Goal: Task Accomplishment & Management: Use online tool/utility

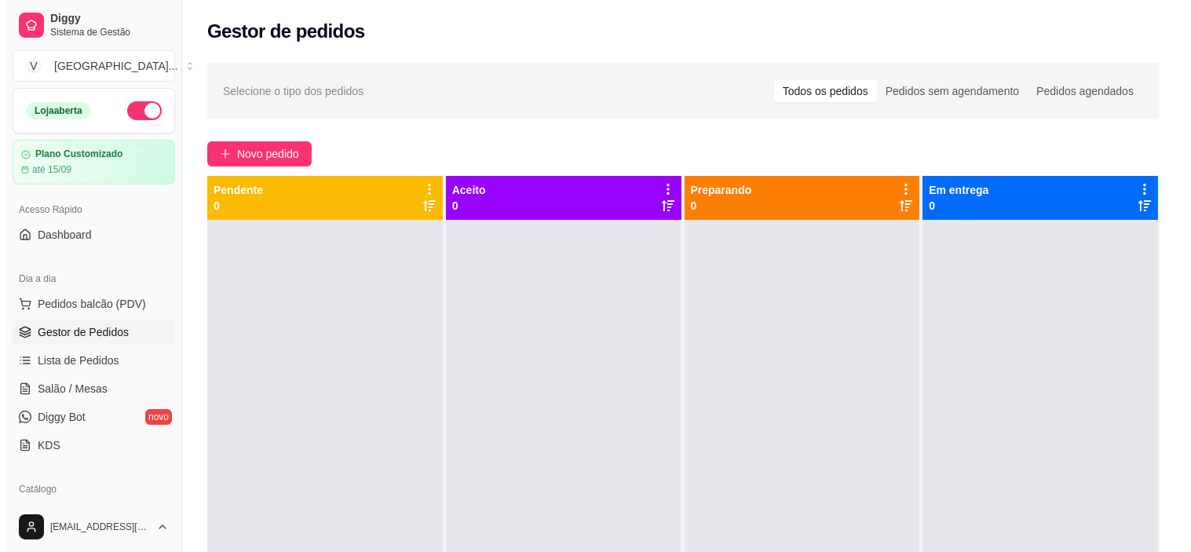
scroll to position [174, 0]
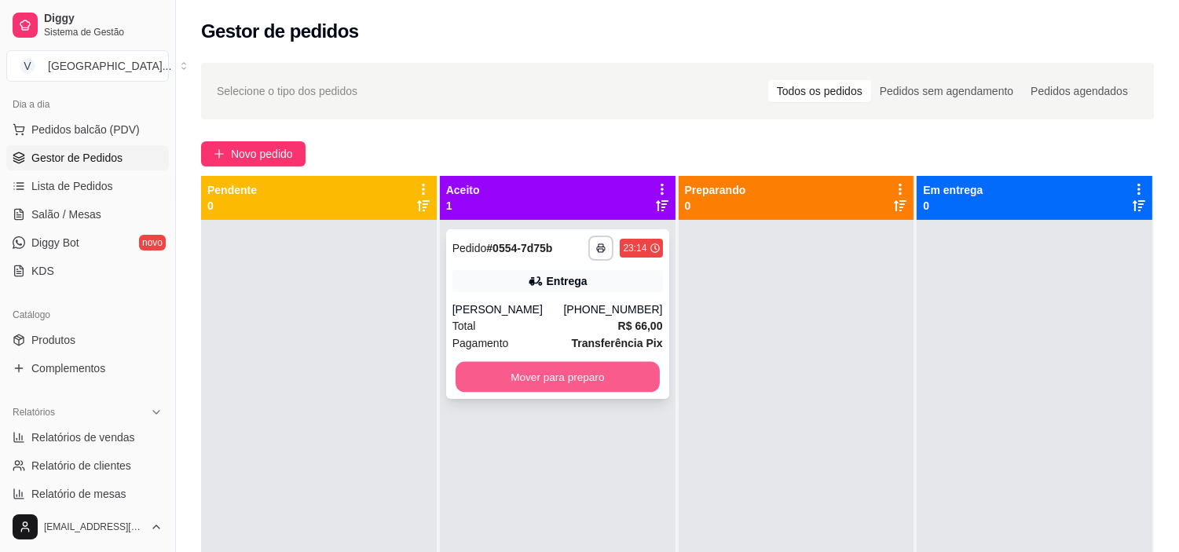
click at [629, 365] on button "Mover para preparo" at bounding box center [557, 377] width 204 height 31
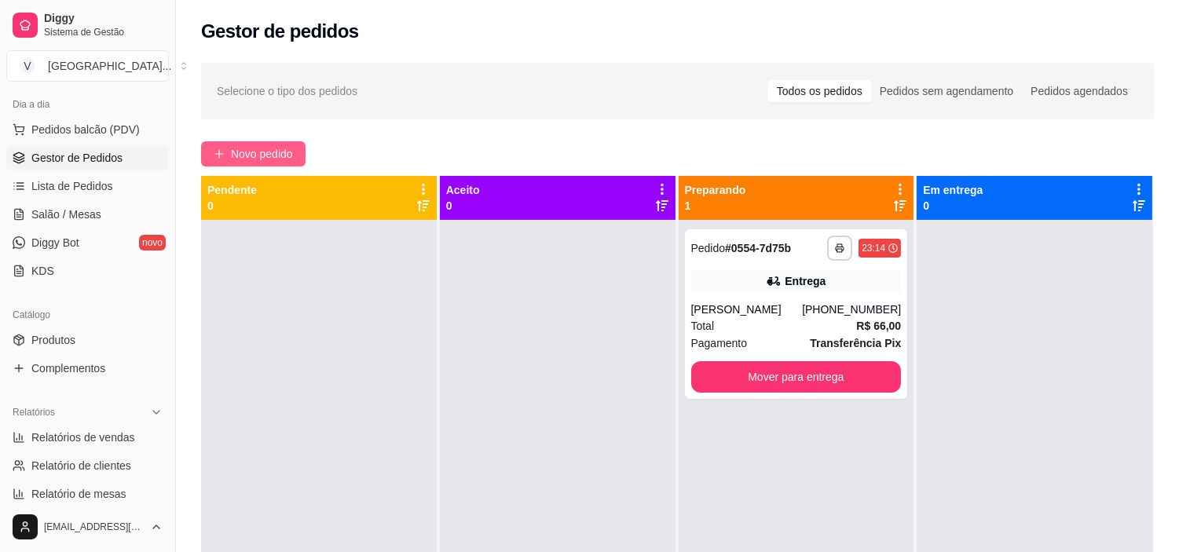
click at [261, 149] on span "Novo pedido" at bounding box center [262, 153] width 62 height 17
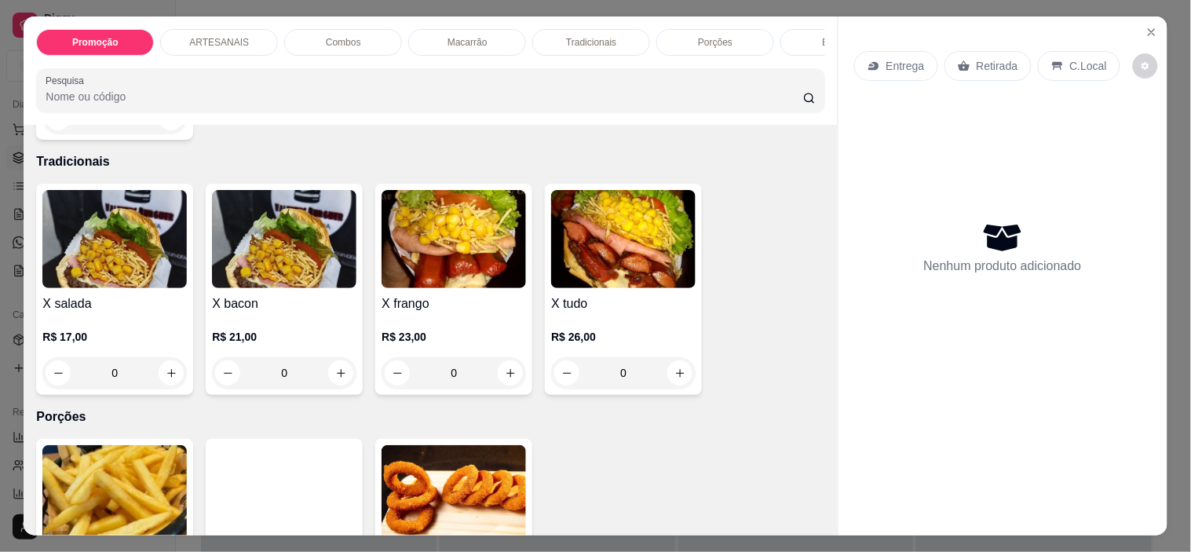
scroll to position [1571, 0]
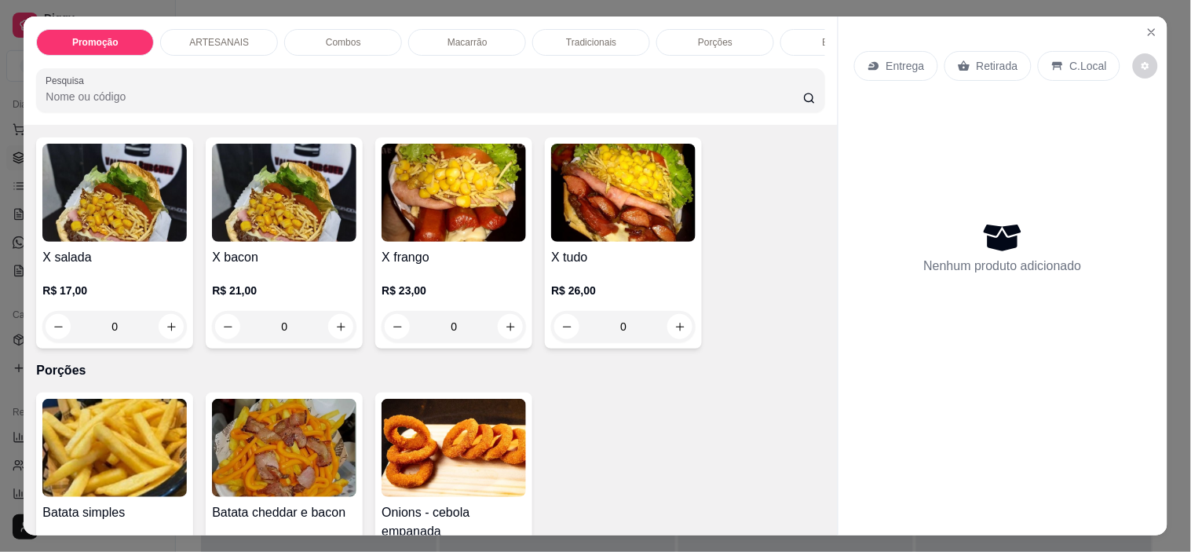
click at [668, 335] on div "0" at bounding box center [623, 326] width 144 height 31
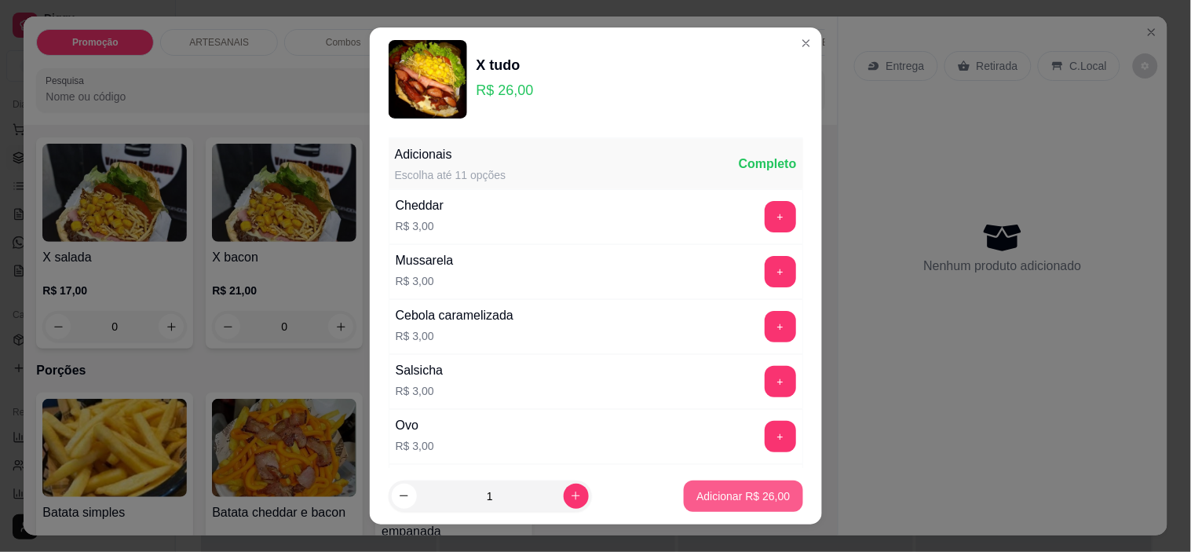
click at [737, 492] on p "Adicionar R$ 26,00" at bounding box center [743, 496] width 93 height 16
type input "1"
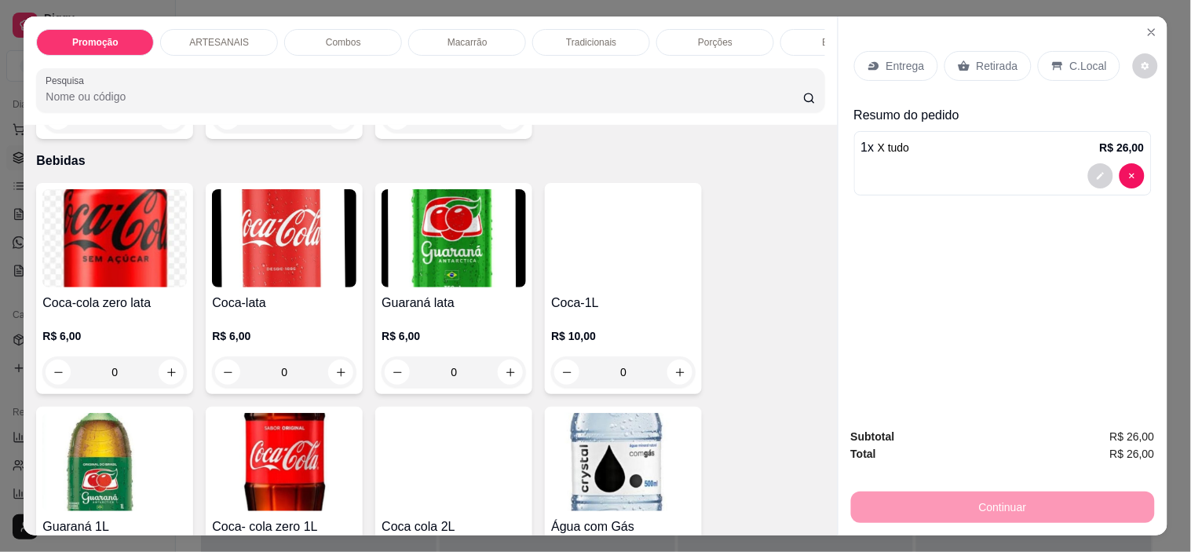
scroll to position [2094, 0]
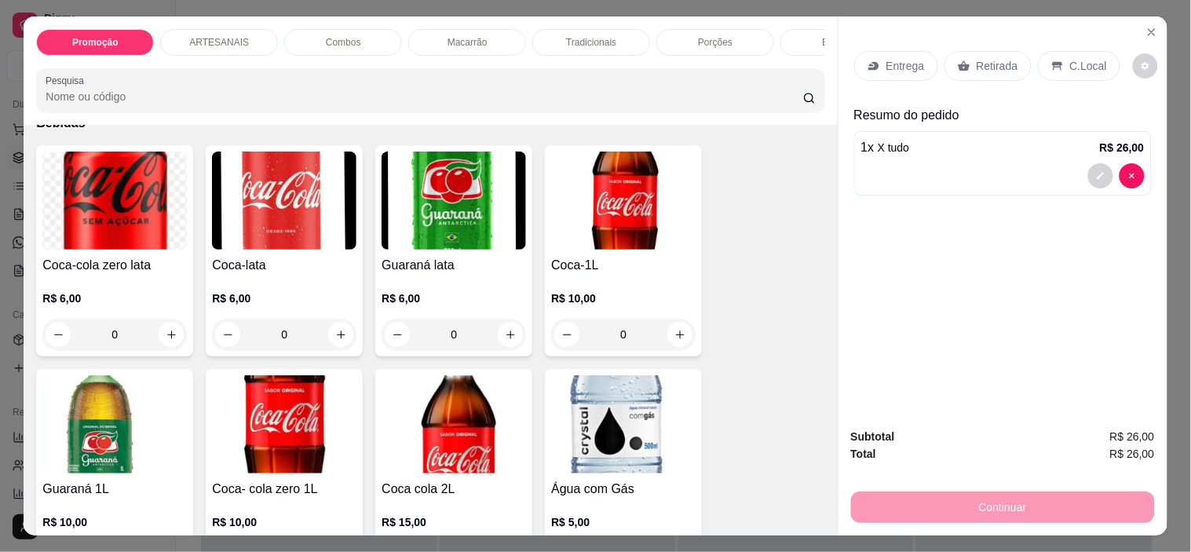
click at [678, 346] on div "0" at bounding box center [623, 334] width 144 height 31
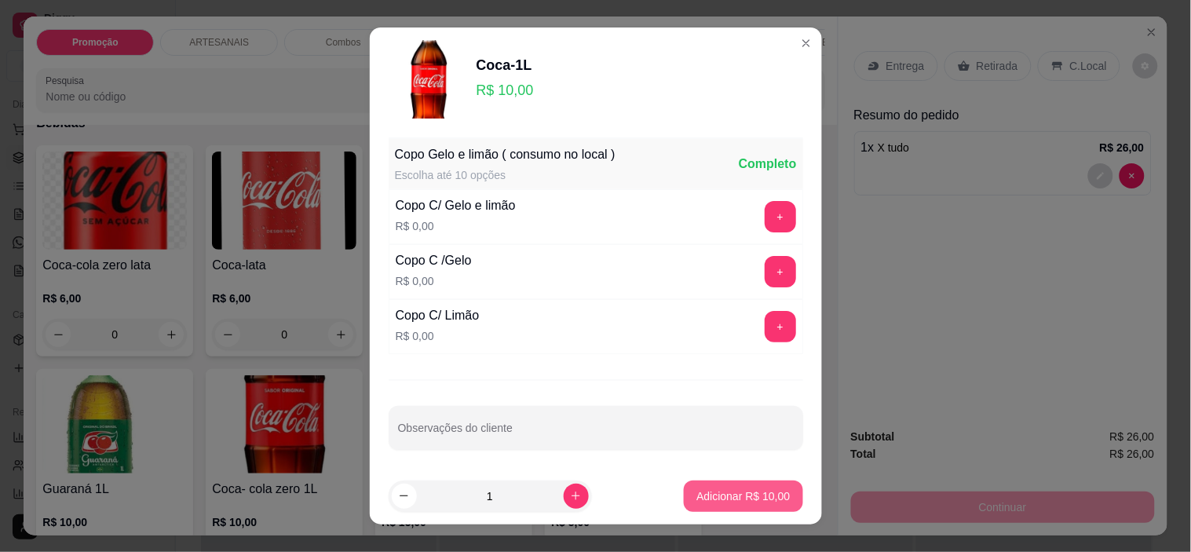
click at [751, 481] on button "Adicionar R$ 10,00" at bounding box center [743, 496] width 119 height 31
type input "1"
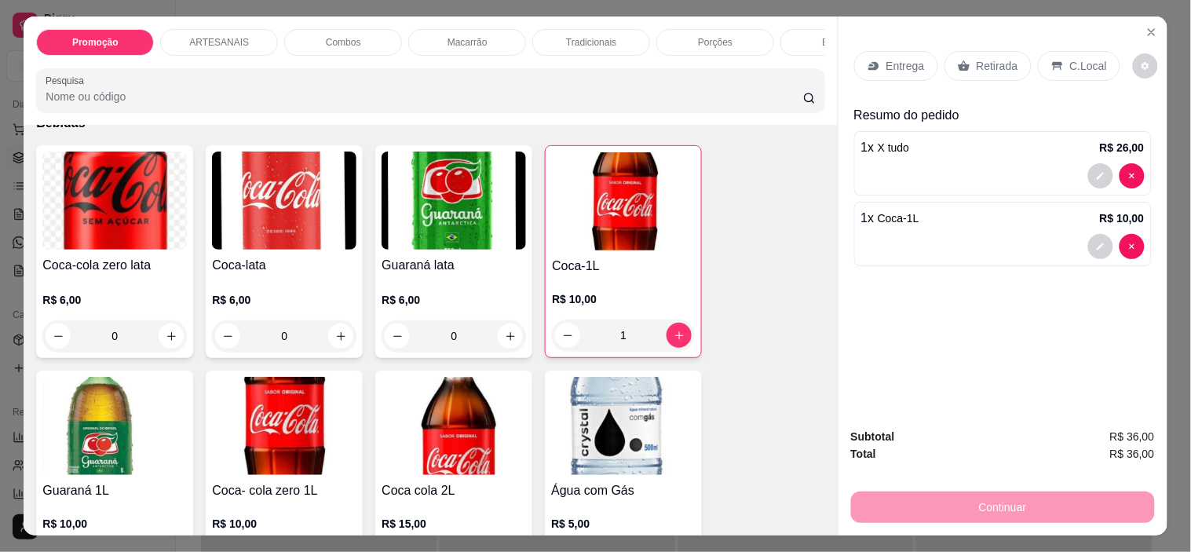
click at [901, 58] on p "Entrega" at bounding box center [906, 66] width 38 height 16
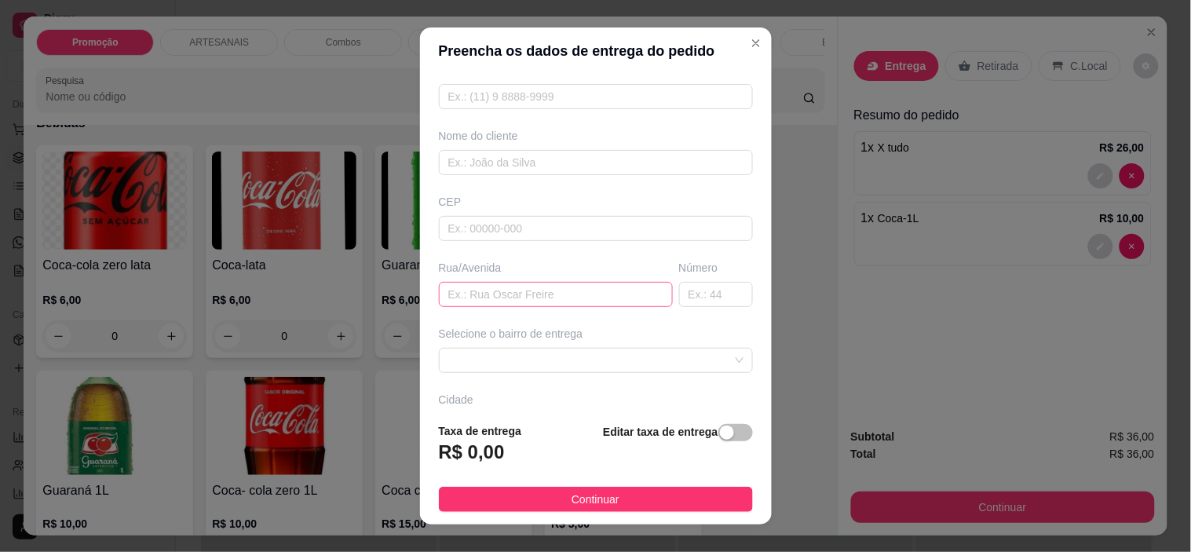
scroll to position [194, 0]
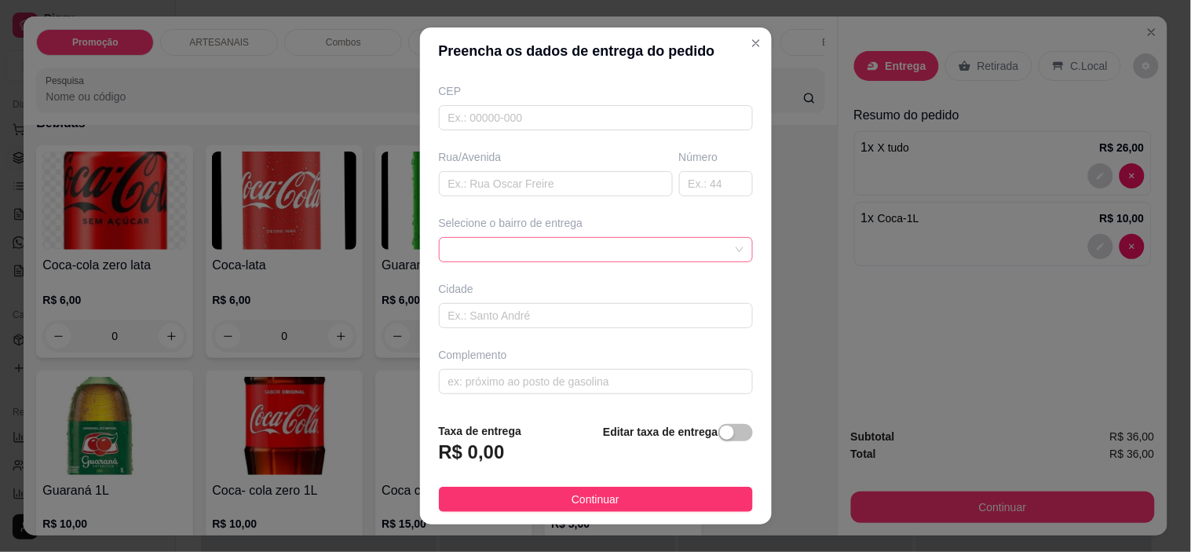
click at [663, 242] on span at bounding box center [595, 250] width 295 height 24
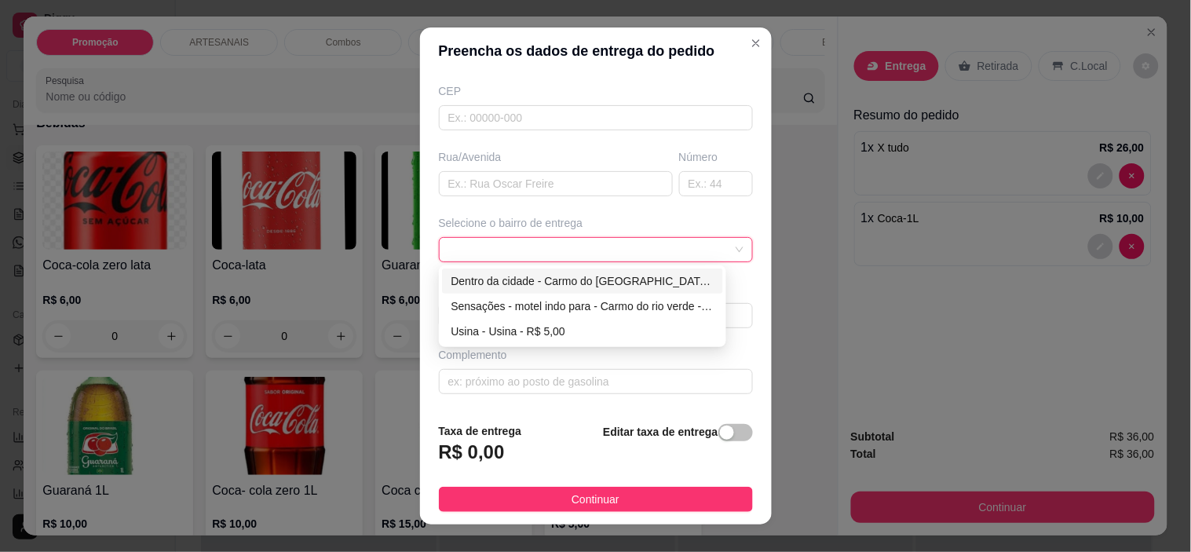
click at [663, 276] on div "Dentro da cidade - Carmo do [GEOGRAPHIC_DATA] - R$ 2,00" at bounding box center [583, 280] width 263 height 17
type input "Carmo do [GEOGRAPHIC_DATA]"
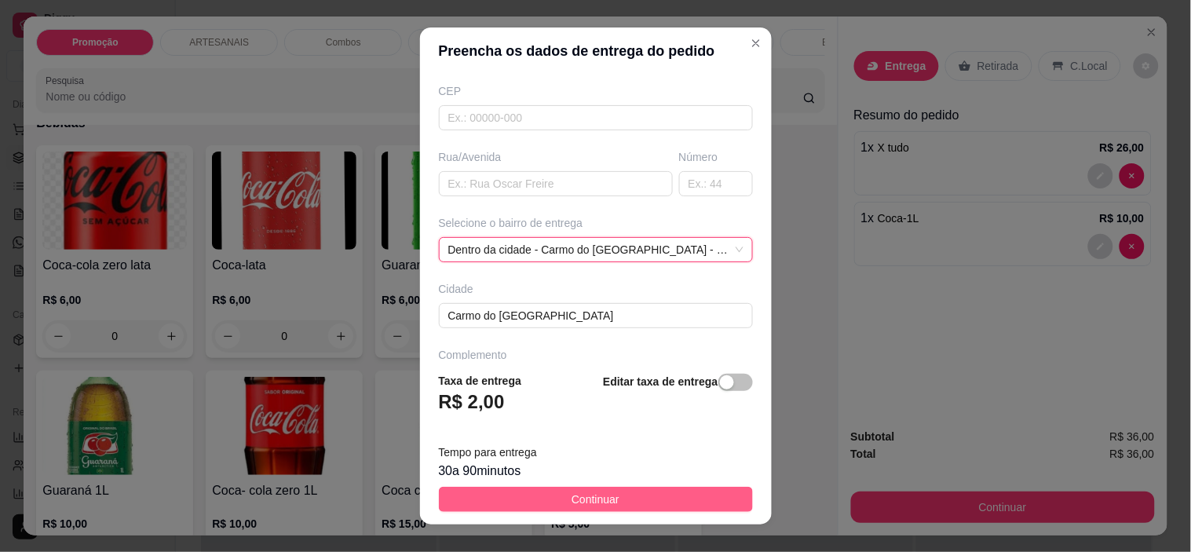
click at [630, 496] on button "Continuar" at bounding box center [596, 499] width 314 height 25
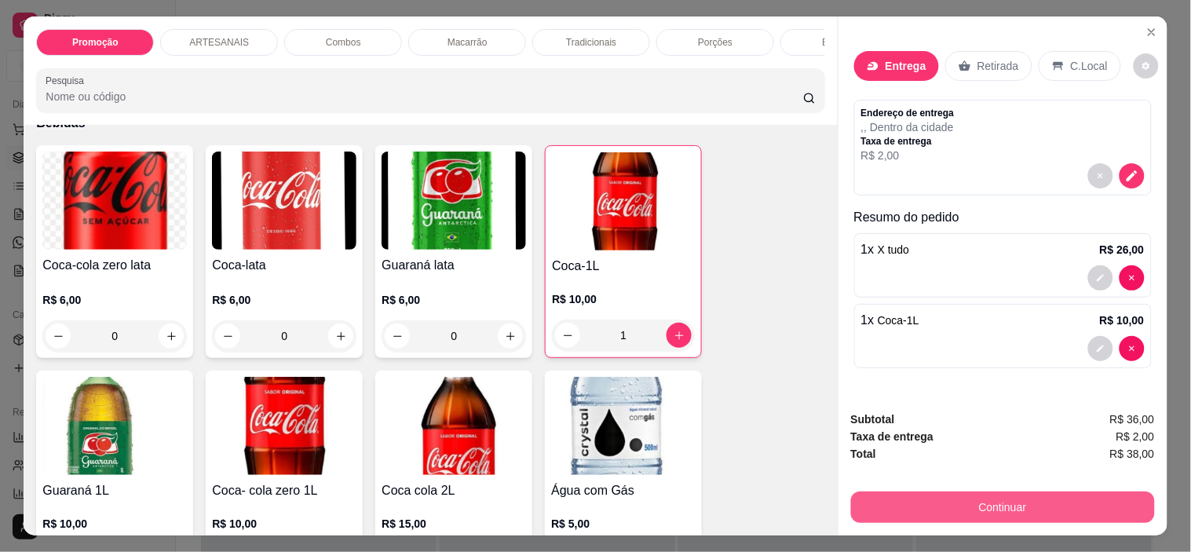
click at [1000, 495] on button "Continuar" at bounding box center [1003, 507] width 304 height 31
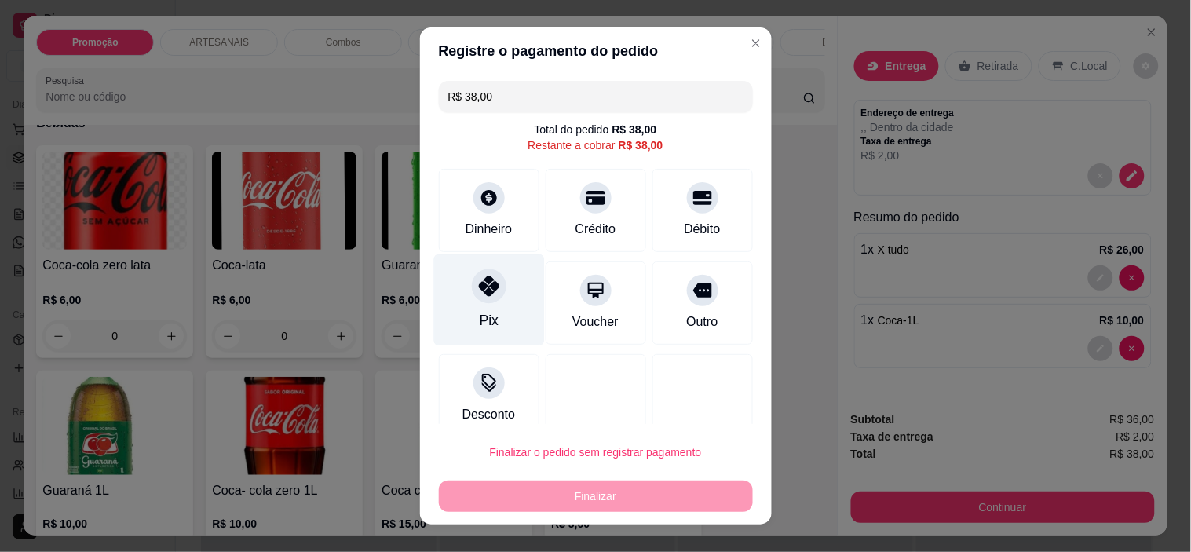
click at [485, 287] on icon at bounding box center [488, 286] width 20 height 20
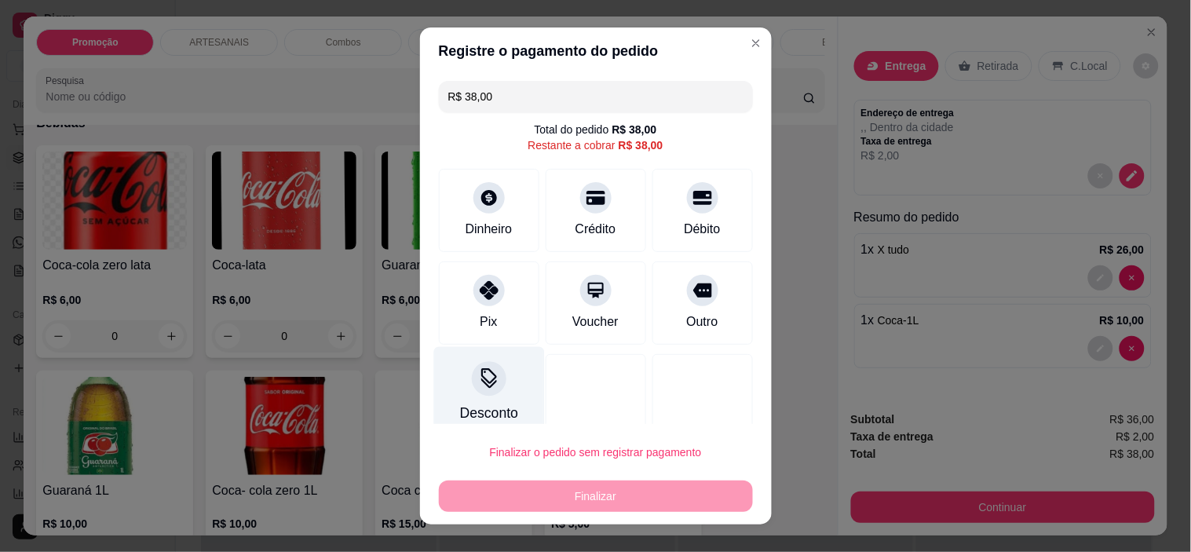
type input "R$ 0,00"
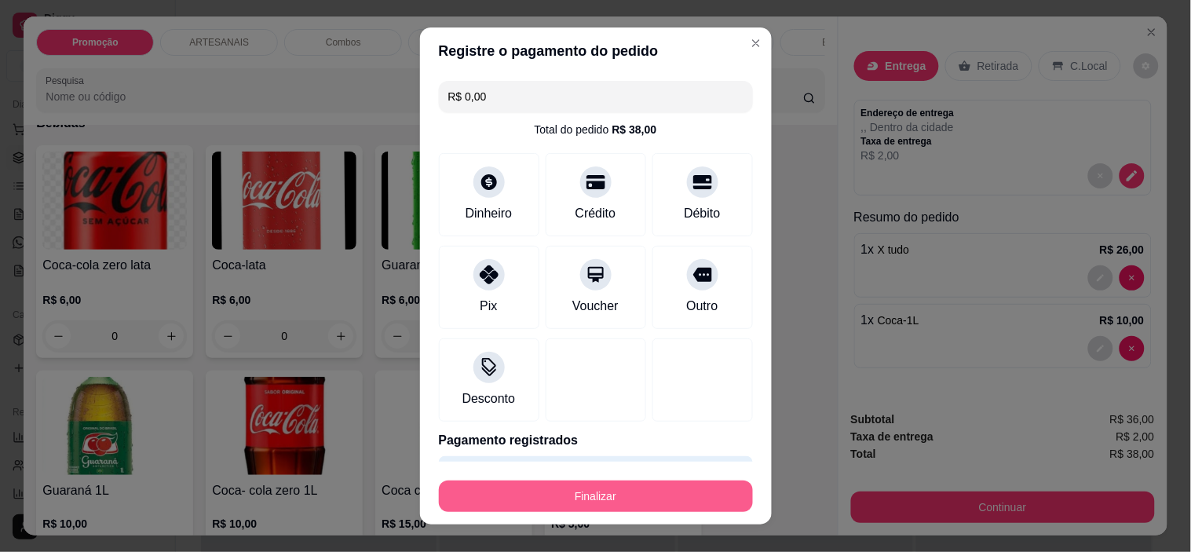
click at [591, 498] on button "Finalizar" at bounding box center [596, 496] width 314 height 31
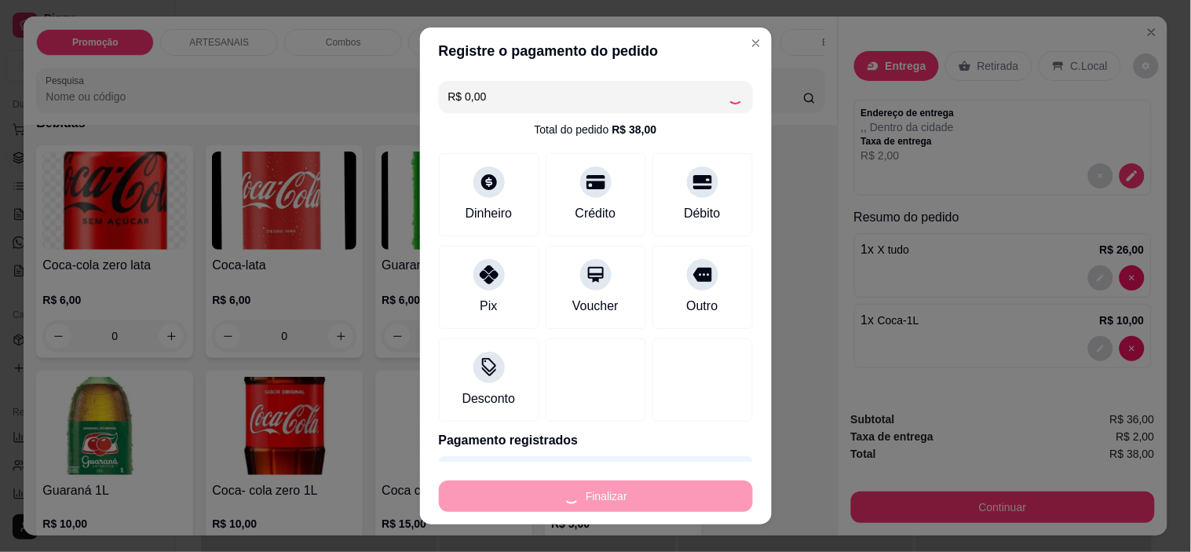
type input "0"
type input "-R$ 38,00"
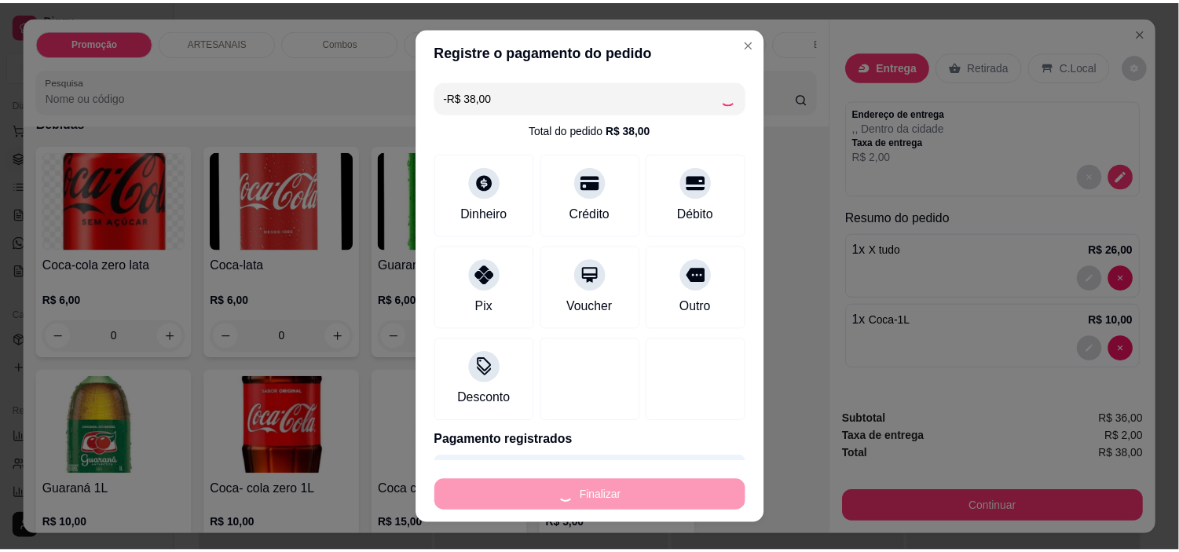
scroll to position [2092, 0]
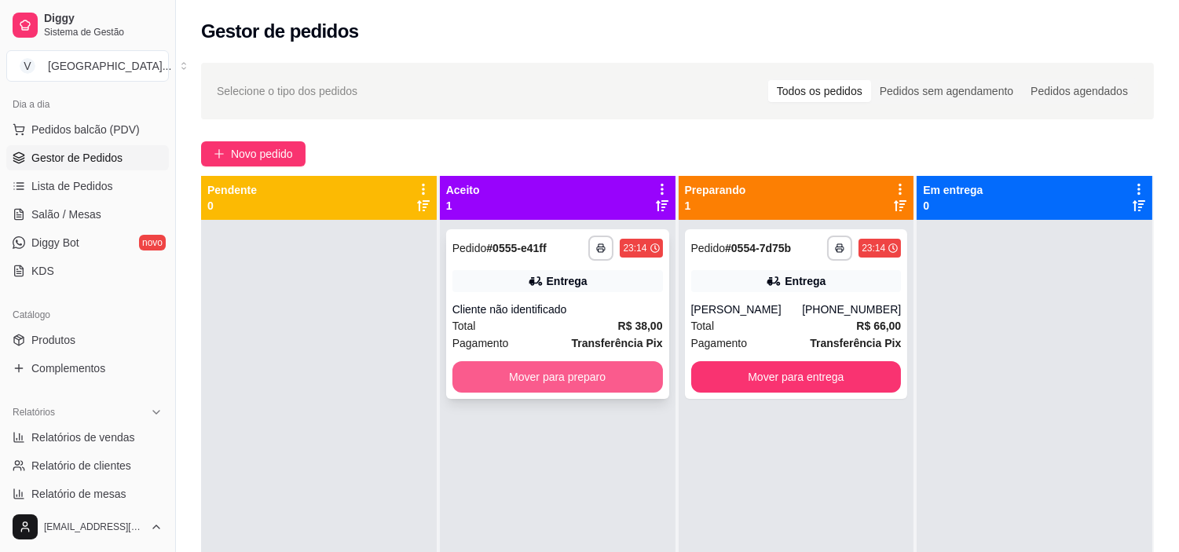
click at [567, 374] on button "Mover para preparo" at bounding box center [557, 376] width 210 height 31
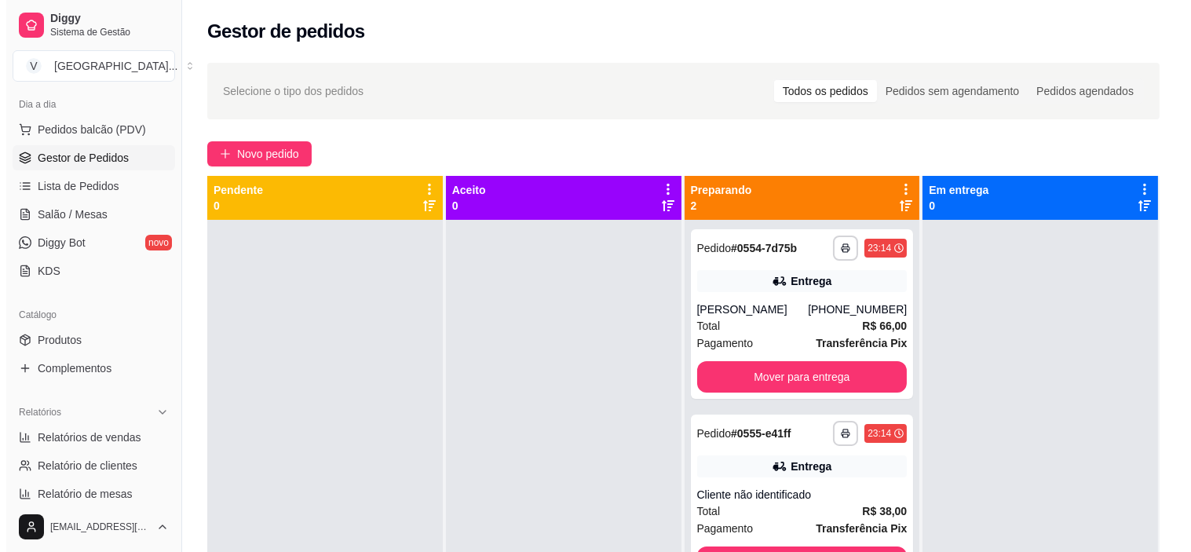
scroll to position [43, 0]
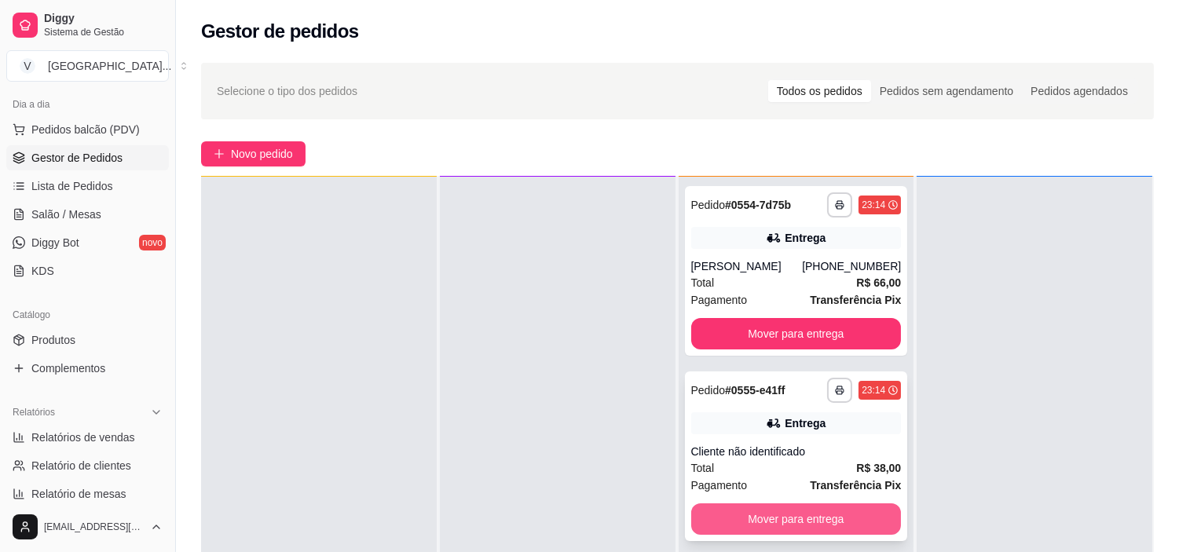
click at [817, 517] on button "Mover para entrega" at bounding box center [796, 518] width 210 height 31
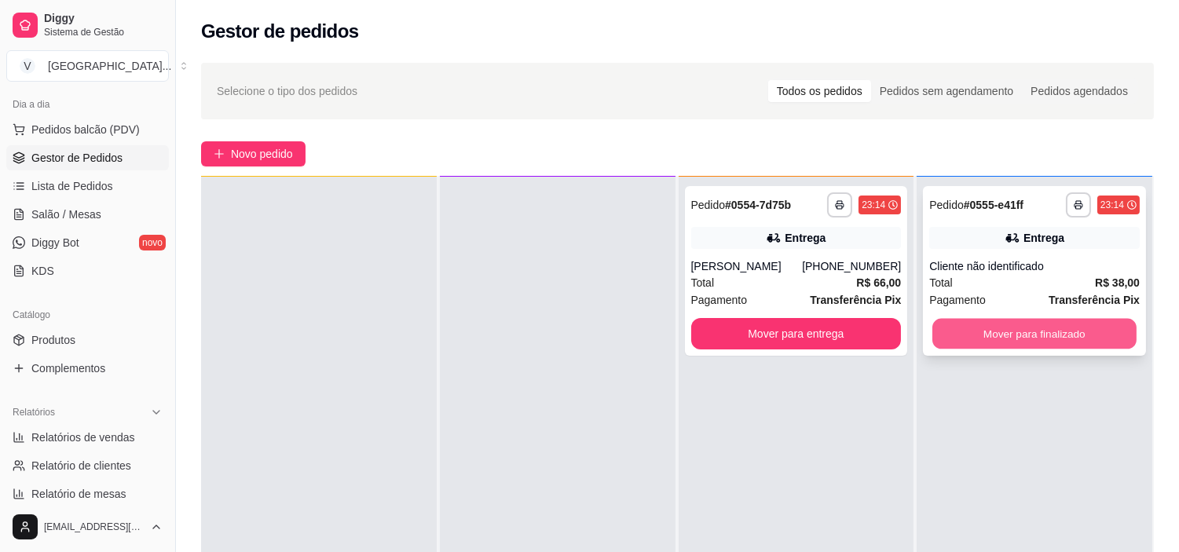
click at [1016, 335] on button "Mover para finalizado" at bounding box center [1034, 334] width 204 height 31
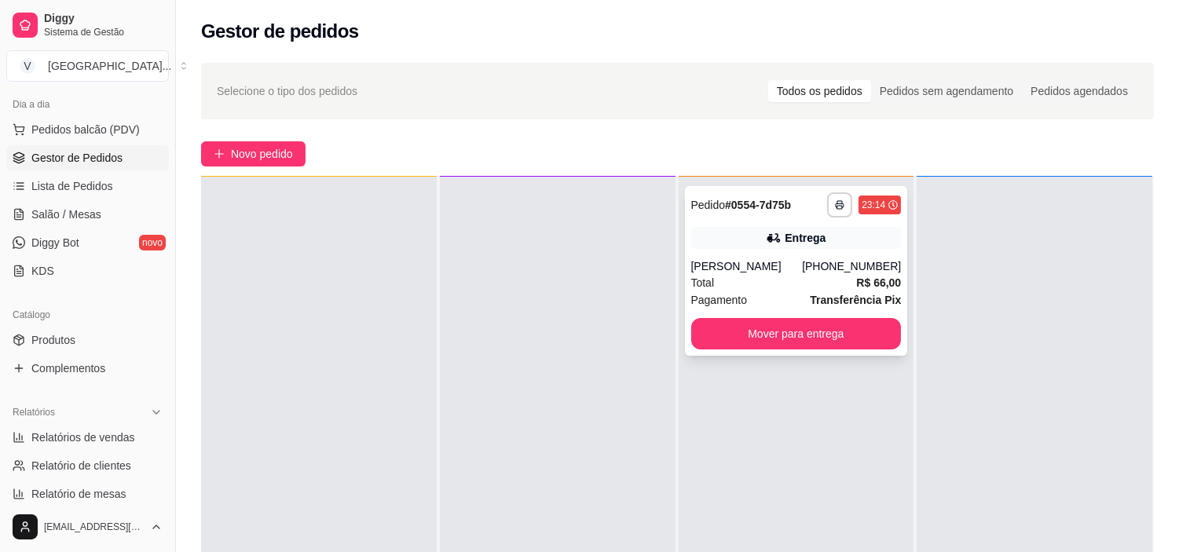
click at [752, 246] on div "Entrega" at bounding box center [796, 238] width 210 height 22
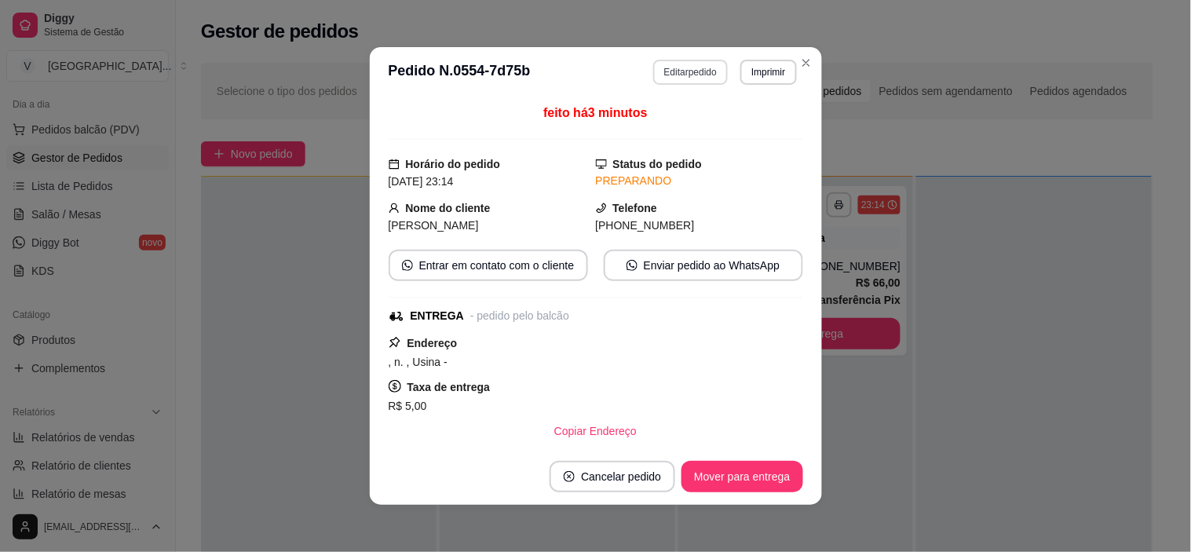
click at [697, 75] on button "Editar pedido" at bounding box center [690, 72] width 75 height 25
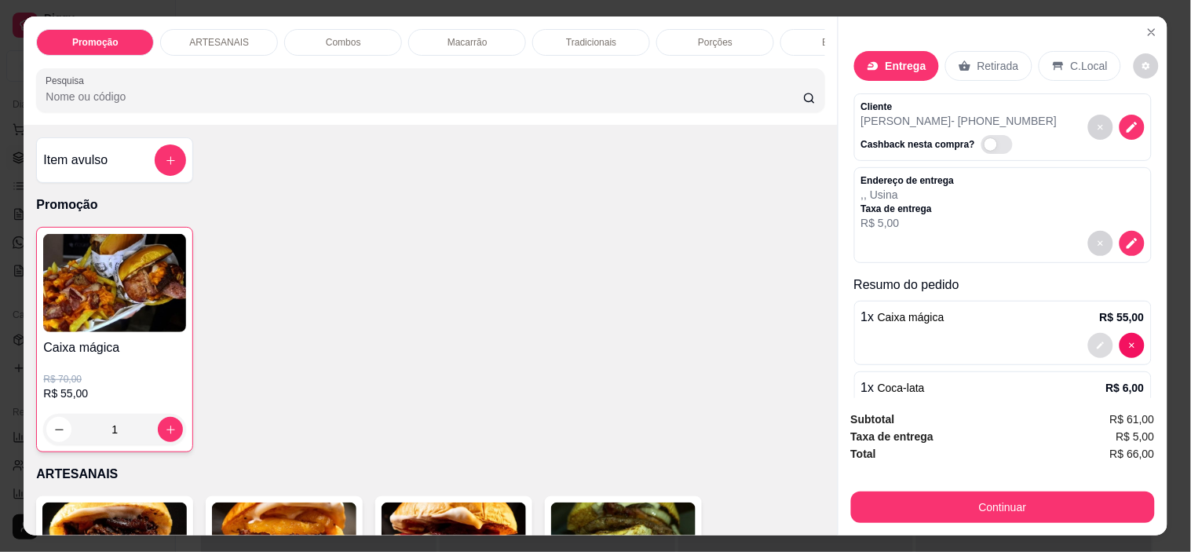
click at [1088, 335] on button "decrease-product-quantity" at bounding box center [1100, 345] width 25 height 25
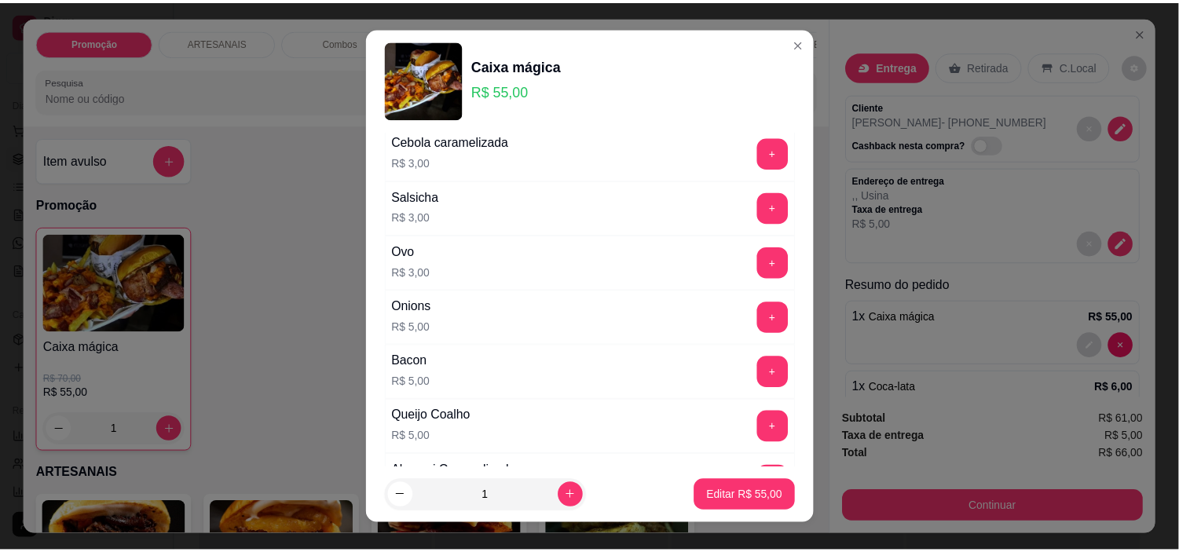
scroll to position [262, 0]
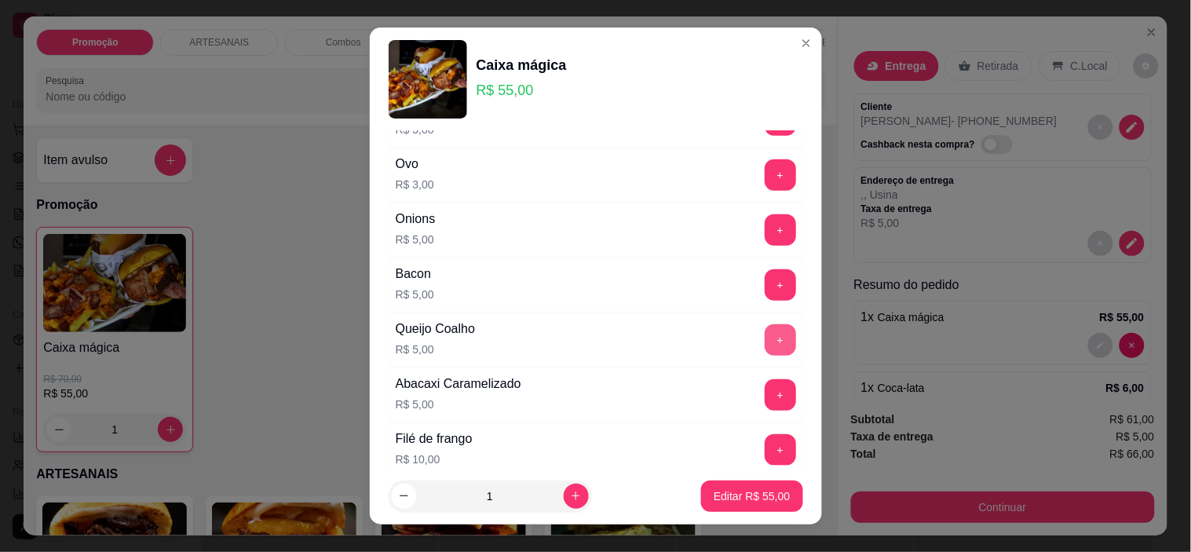
click at [765, 335] on button "+" at bounding box center [780, 339] width 31 height 31
click at [765, 335] on button "+" at bounding box center [780, 340] width 31 height 31
click at [744, 499] on p "Editar R$ 65,00" at bounding box center [752, 495] width 74 height 15
type input "0"
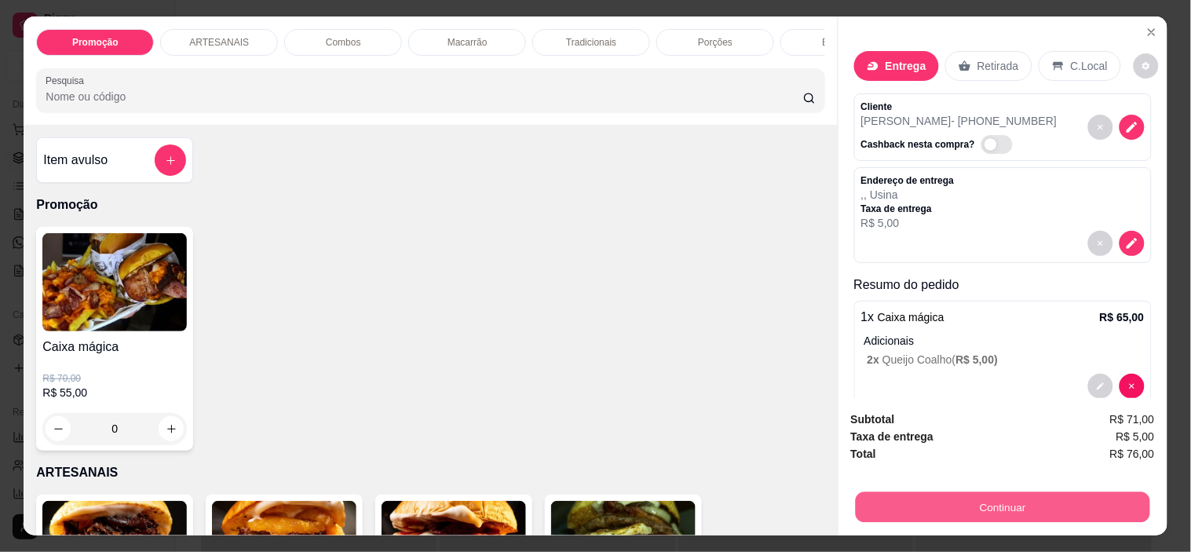
click at [1059, 500] on button "Continuar" at bounding box center [1002, 507] width 294 height 31
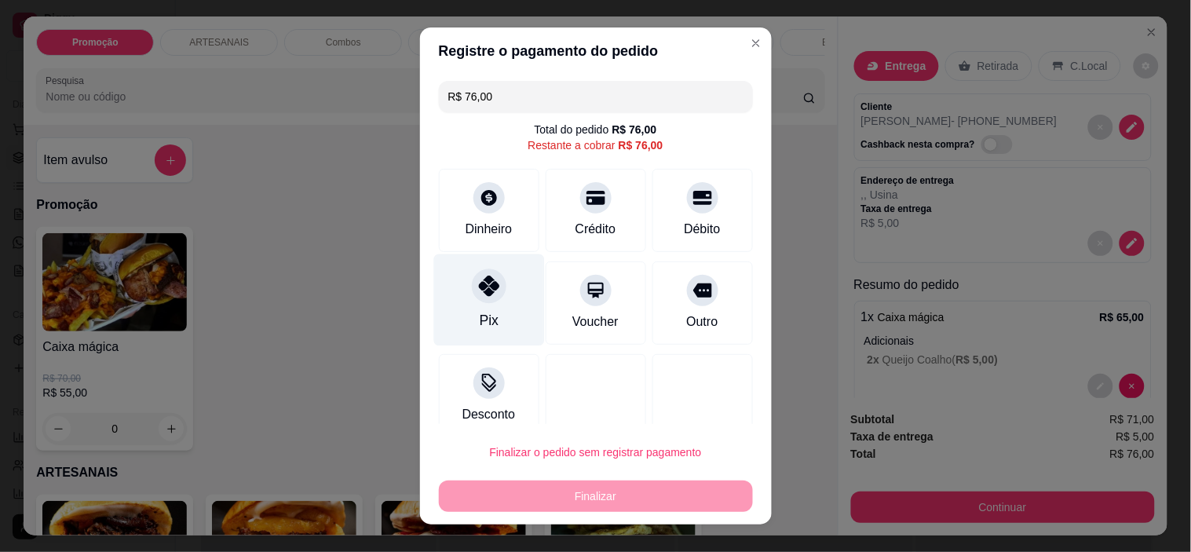
click at [497, 293] on div "Pix" at bounding box center [488, 300] width 111 height 92
type input "R$ 0,00"
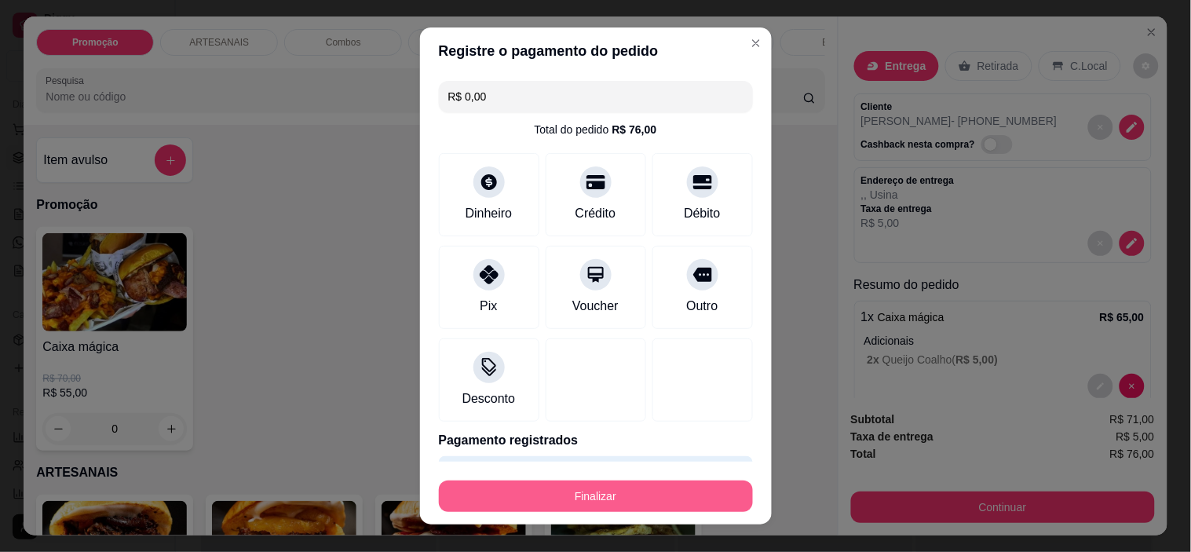
click at [598, 490] on button "Finalizar" at bounding box center [596, 496] width 314 height 31
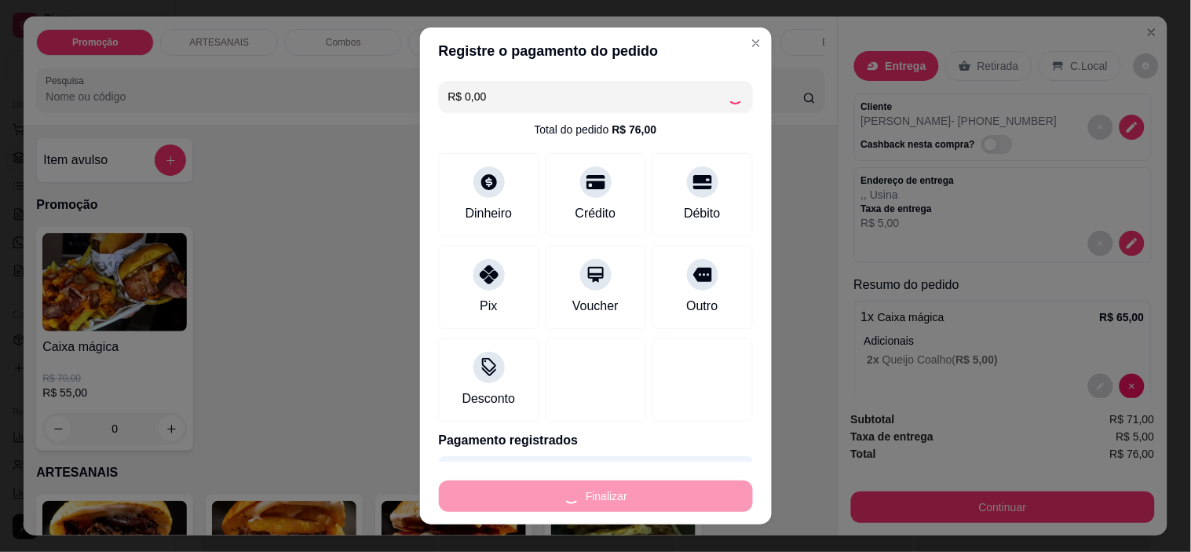
type input "0"
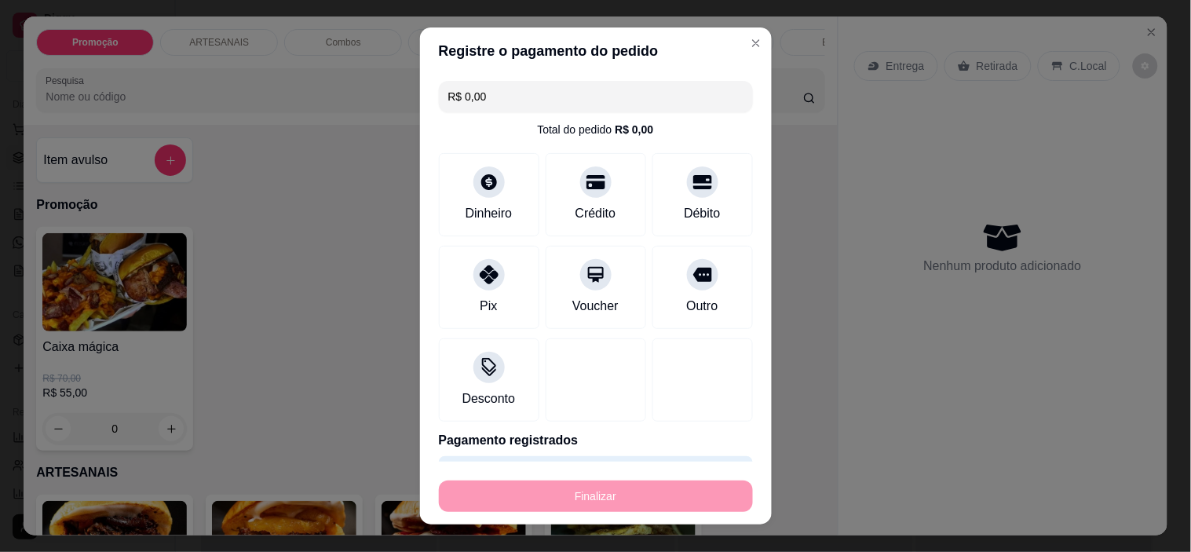
type input "-R$ 76,00"
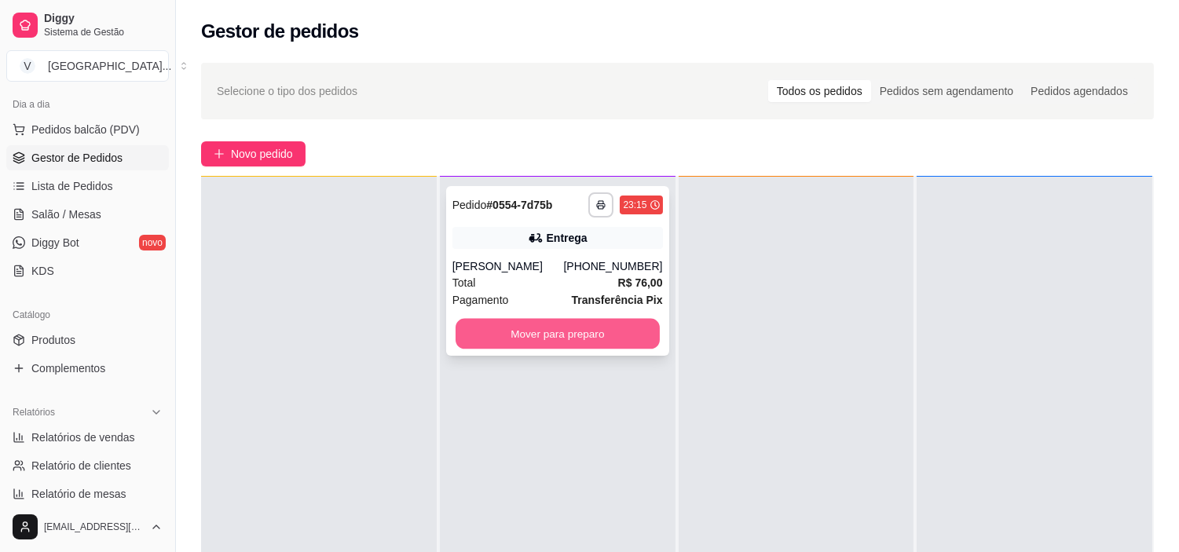
click at [618, 331] on button "Mover para preparo" at bounding box center [557, 334] width 204 height 31
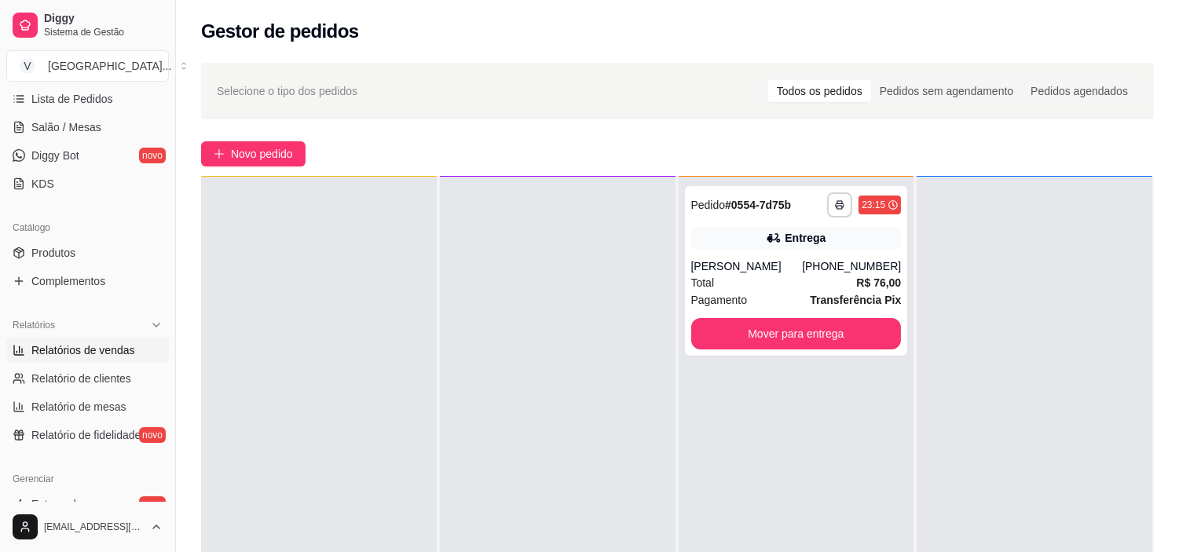
click at [107, 350] on span "Relatórios de vendas" at bounding box center [83, 350] width 104 height 16
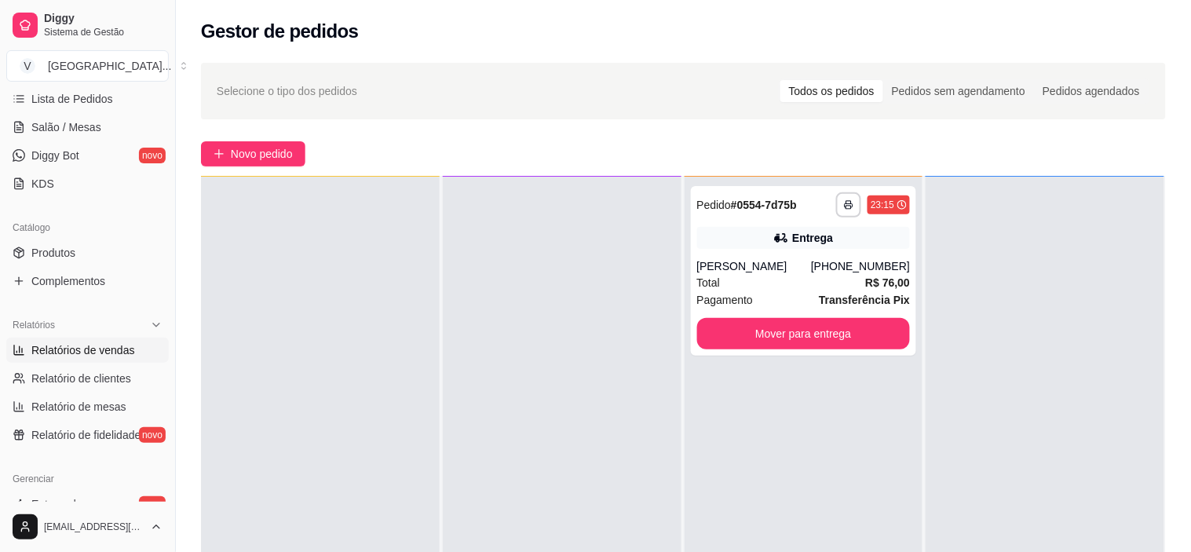
select select "ALL"
select select "0"
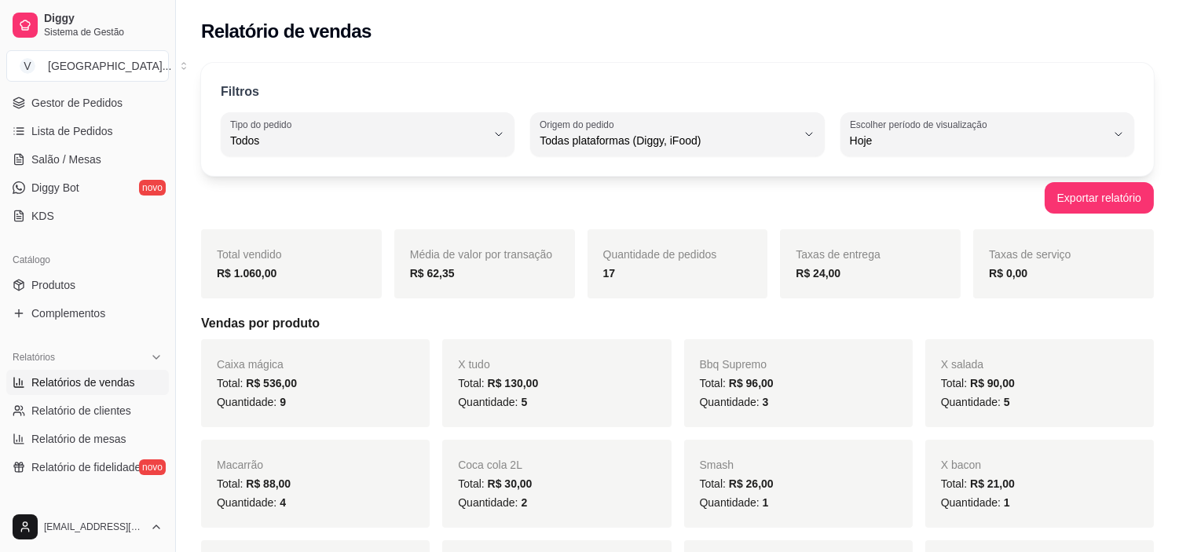
scroll to position [174, 0]
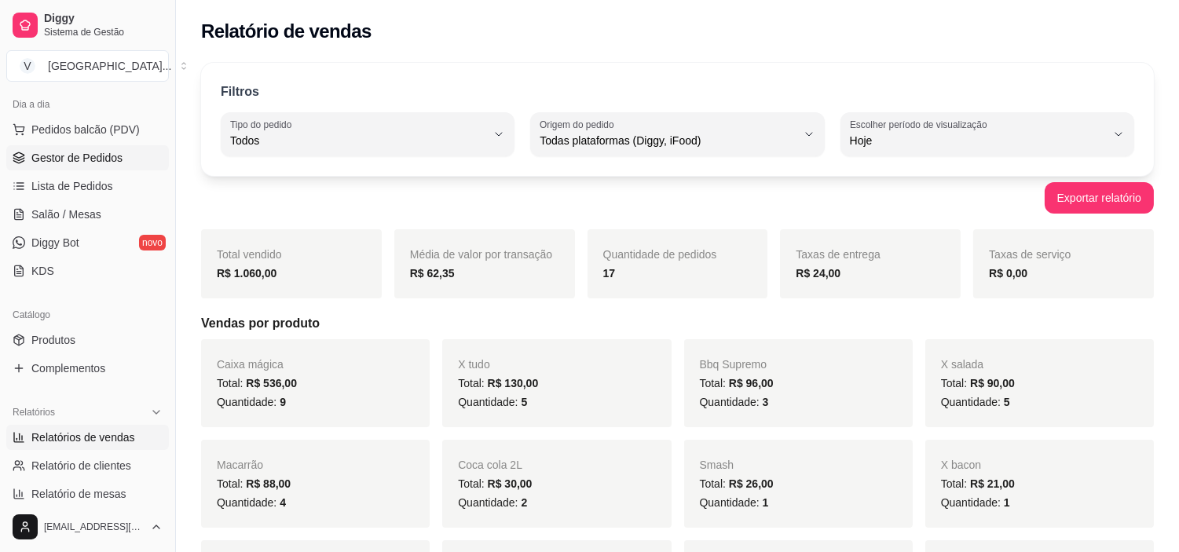
click at [112, 160] on span "Gestor de Pedidos" at bounding box center [76, 158] width 91 height 16
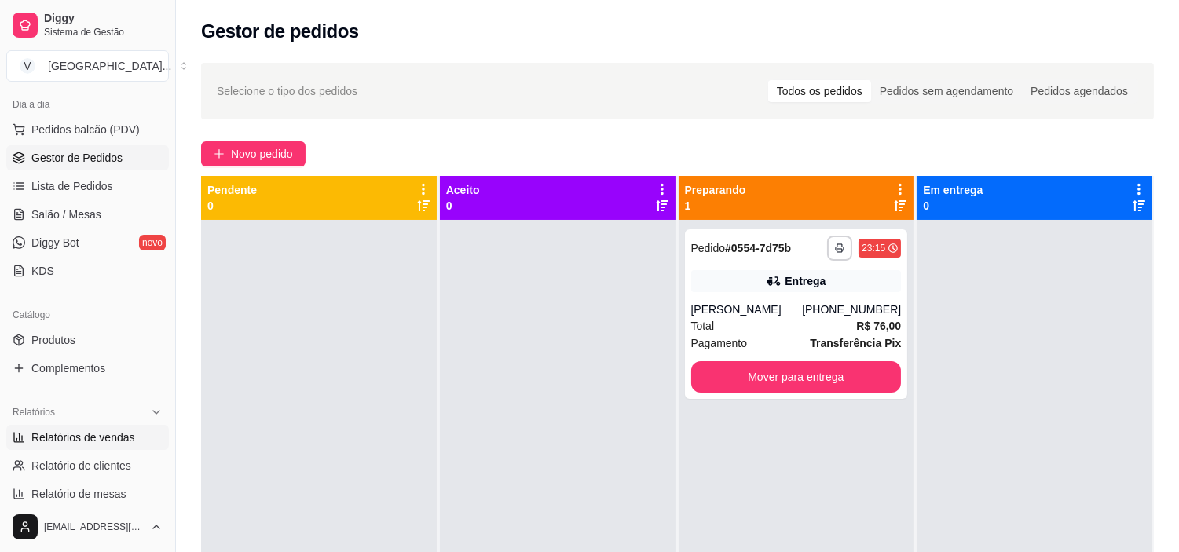
click at [126, 440] on span "Relatórios de vendas" at bounding box center [83, 438] width 104 height 16
select select "ALL"
select select "0"
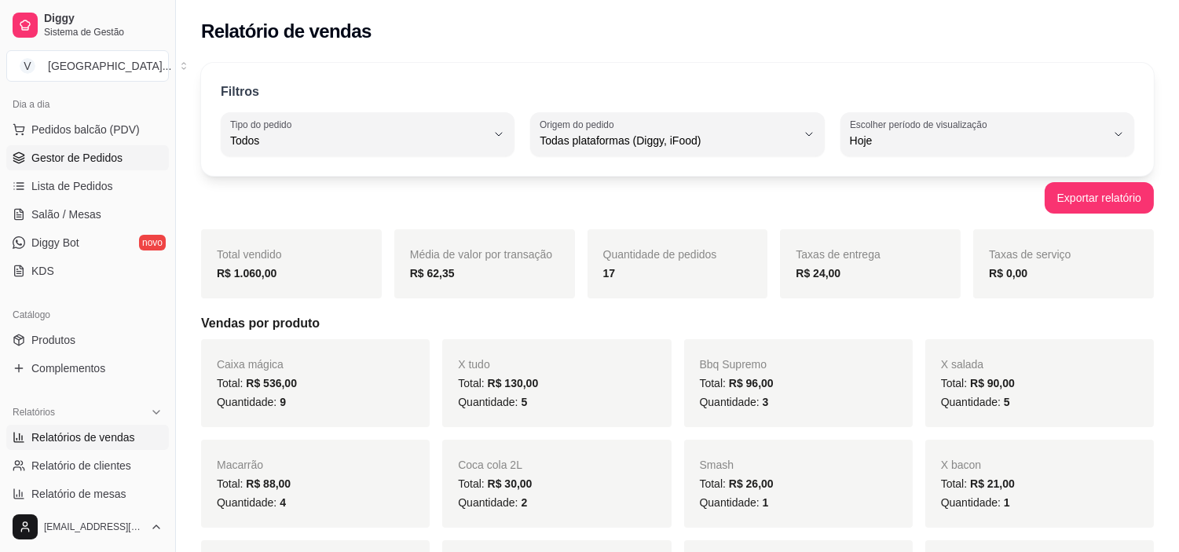
click at [107, 168] on link "Gestor de Pedidos" at bounding box center [87, 157] width 163 height 25
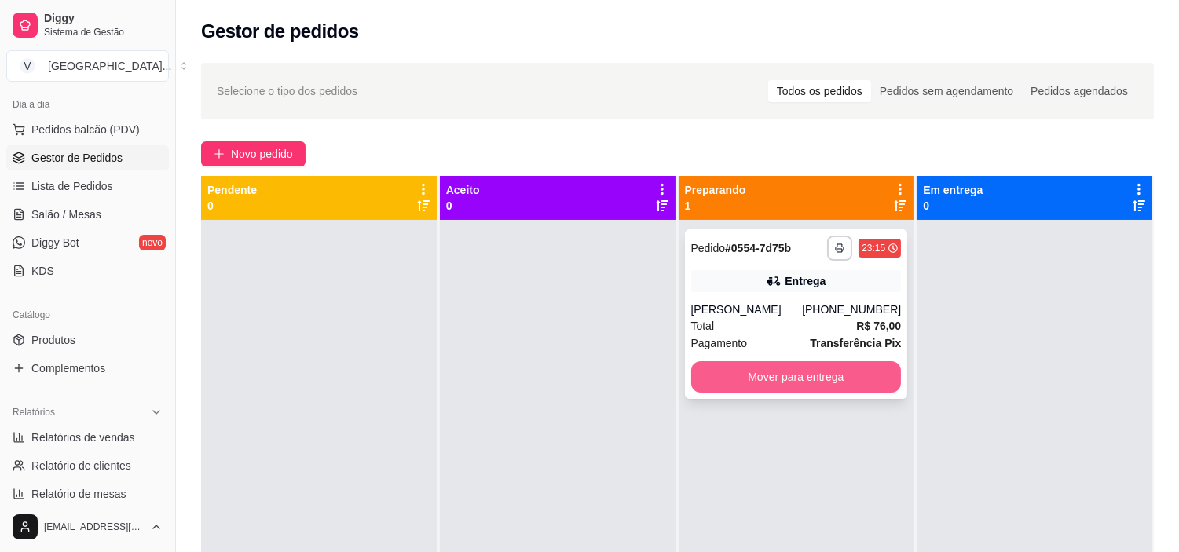
click at [778, 382] on button "Mover para entrega" at bounding box center [796, 376] width 210 height 31
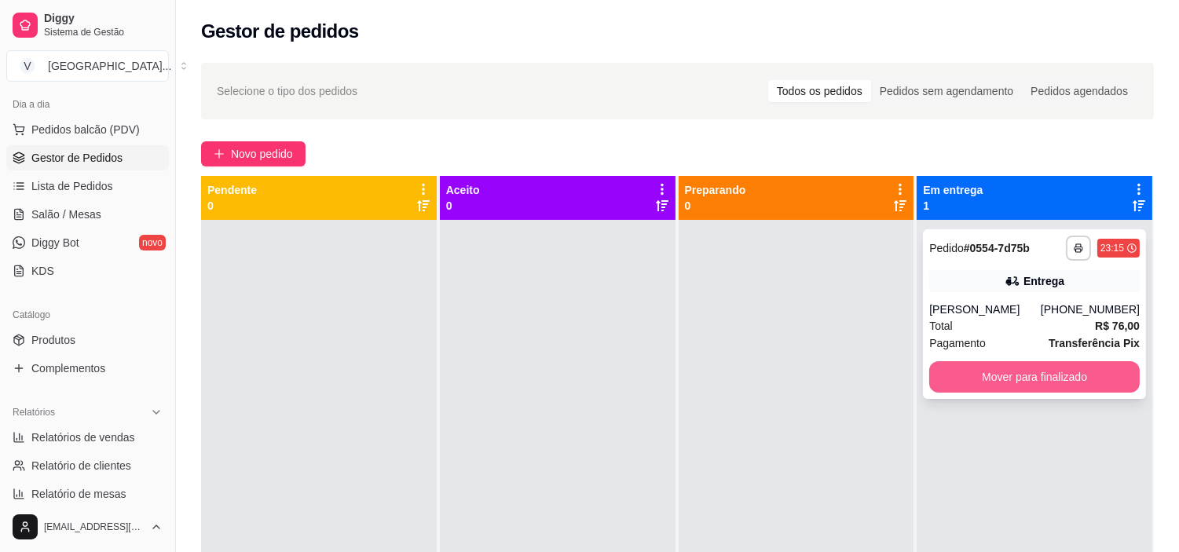
click at [1096, 371] on button "Mover para finalizado" at bounding box center [1034, 376] width 210 height 31
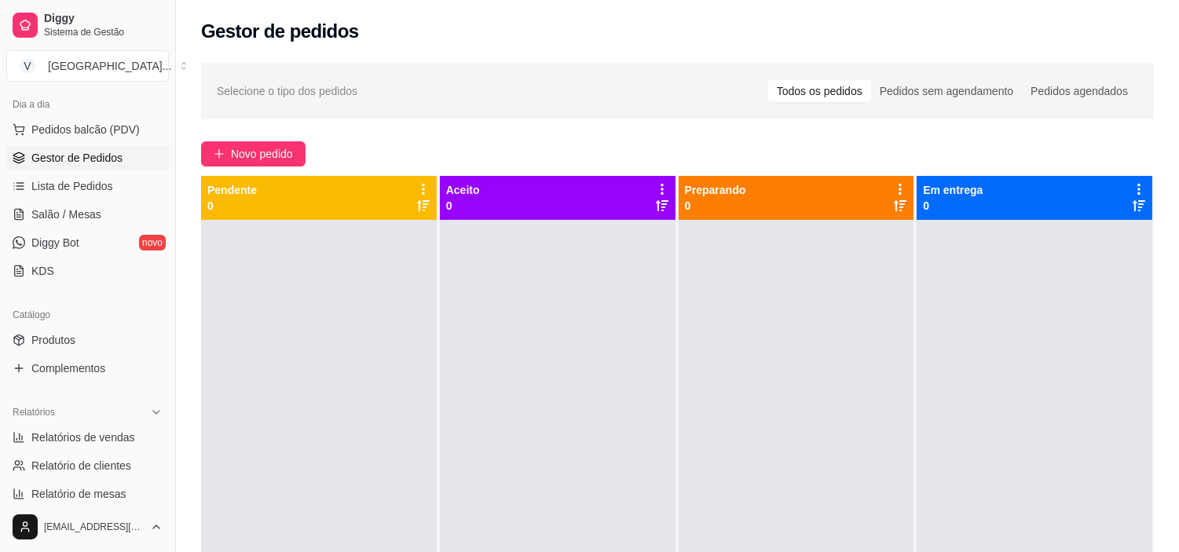
scroll to position [262, 0]
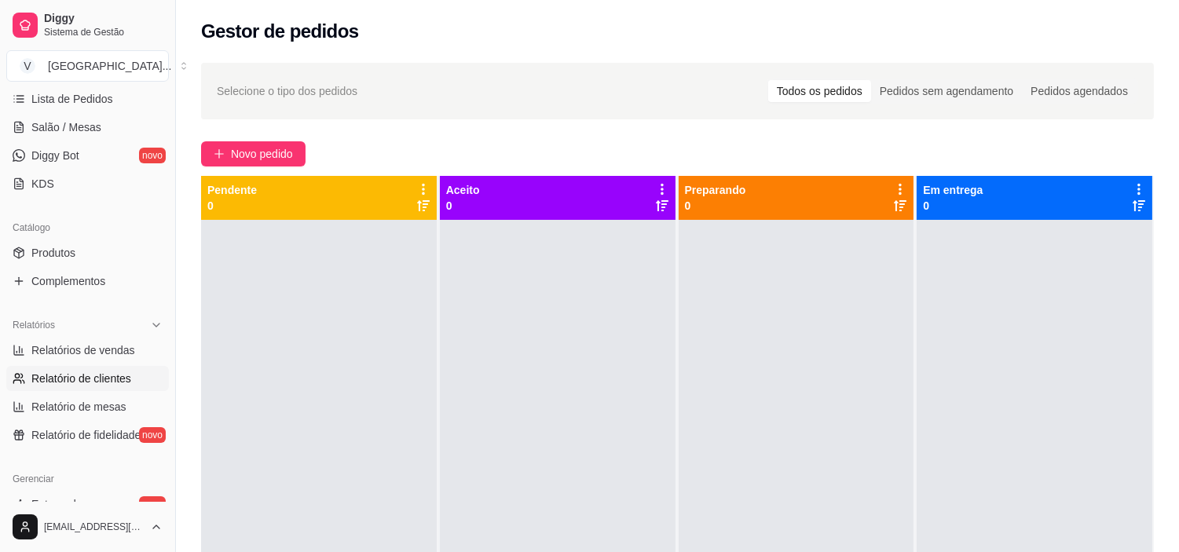
click at [106, 369] on link "Relatório de clientes" at bounding box center [87, 378] width 163 height 25
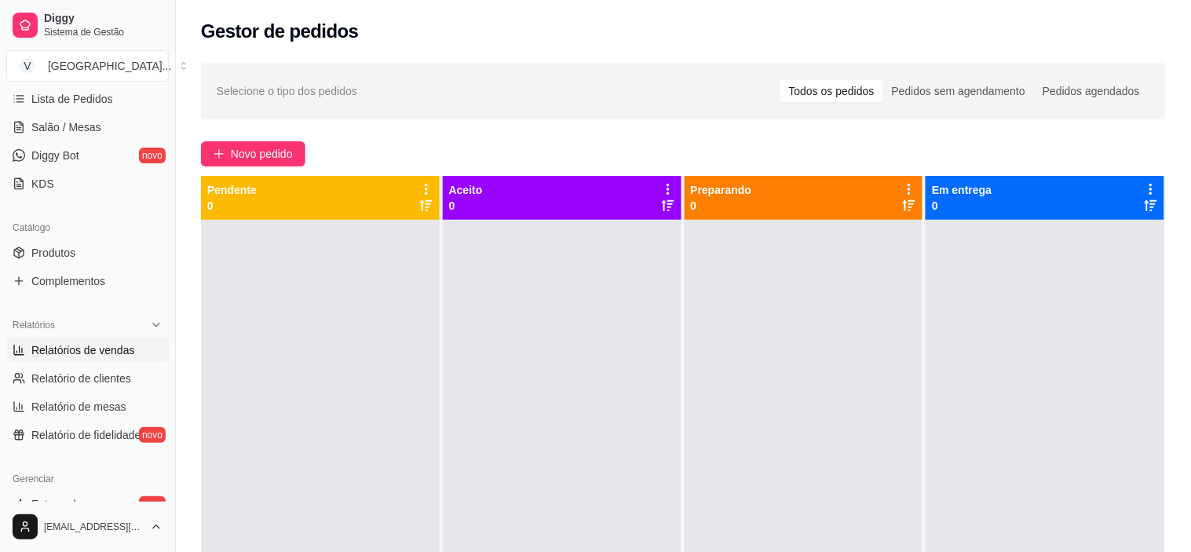
select select "30"
select select "HIGHEST_TOTAL_SPENT_WITH_ORDERS"
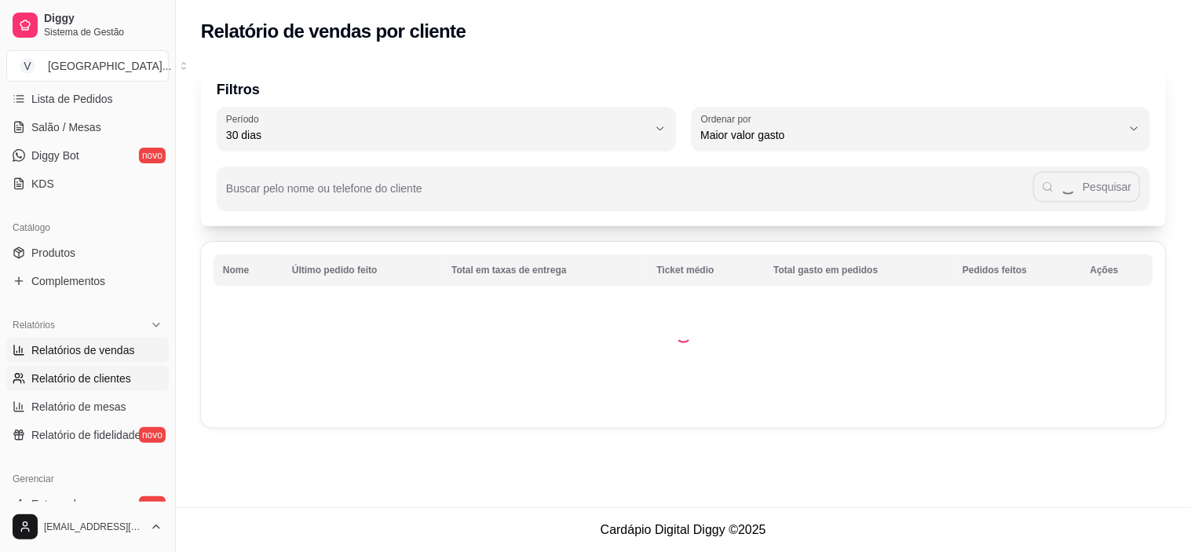
click at [108, 353] on span "Relatórios de vendas" at bounding box center [83, 350] width 104 height 16
select select "ALL"
select select "0"
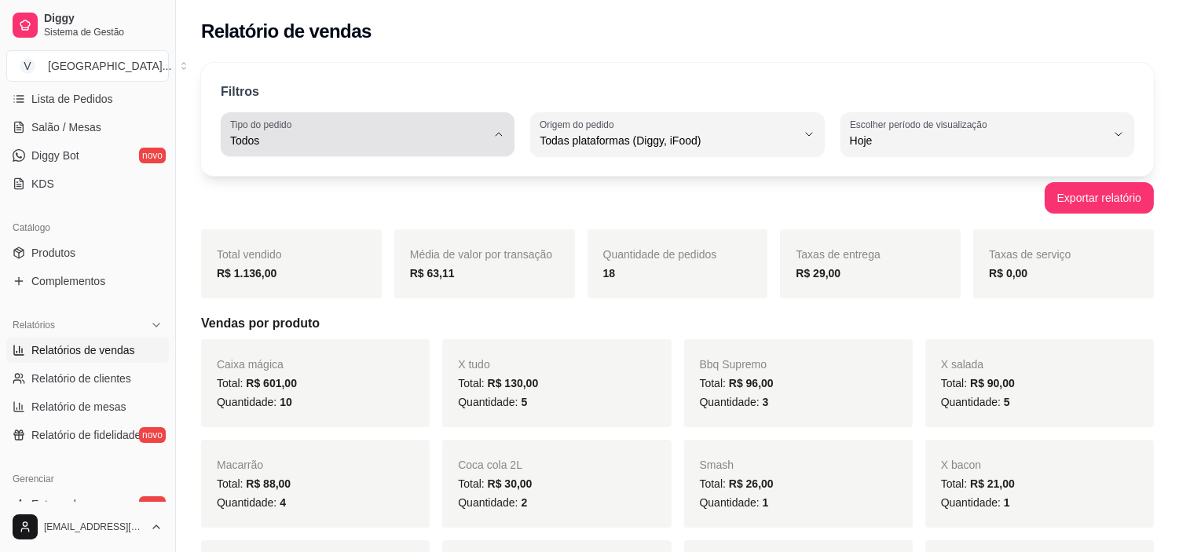
click at [346, 114] on button "Tipo do pedido Todos" at bounding box center [368, 134] width 294 height 44
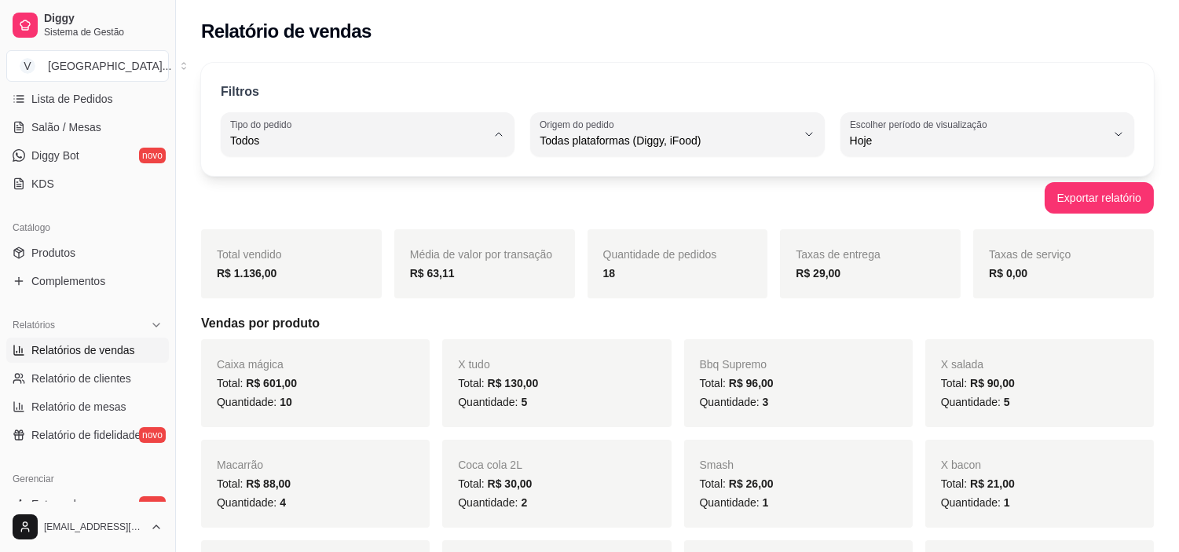
click at [316, 211] on span "Entrega" at bounding box center [360, 203] width 243 height 15
type input "DELIVERY"
select select "DELIVERY"
drag, startPoint x: 628, startPoint y: 275, endPoint x: 615, endPoint y: 273, distance: 13.4
click at [616, 273] on div "13" at bounding box center [677, 273] width 149 height 19
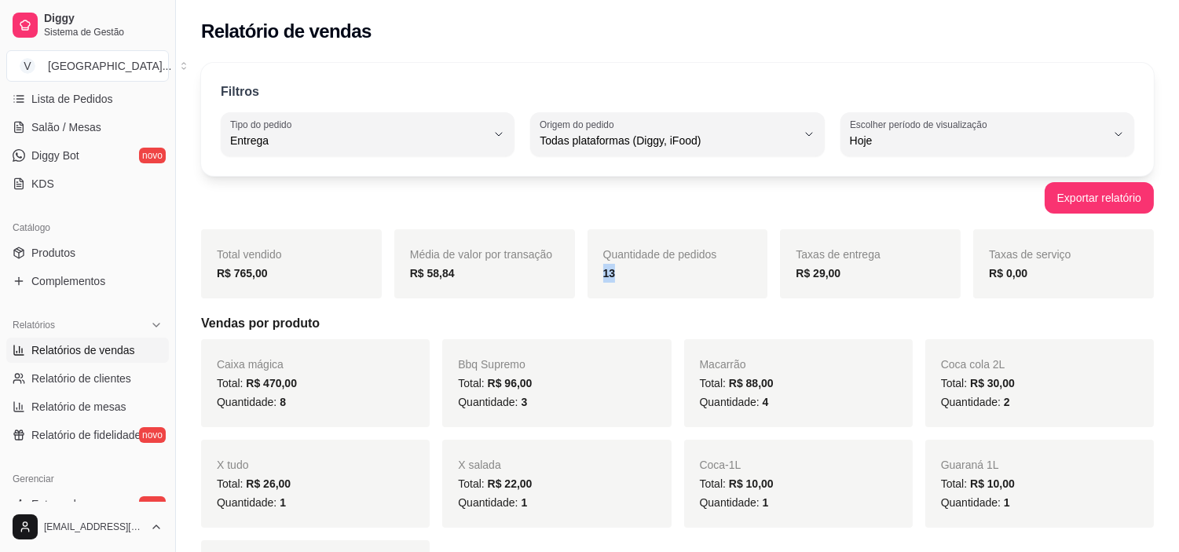
drag, startPoint x: 613, startPoint y: 276, endPoint x: 591, endPoint y: 272, distance: 22.3
click at [591, 272] on div "Quantidade de pedidos 13" at bounding box center [677, 263] width 181 height 69
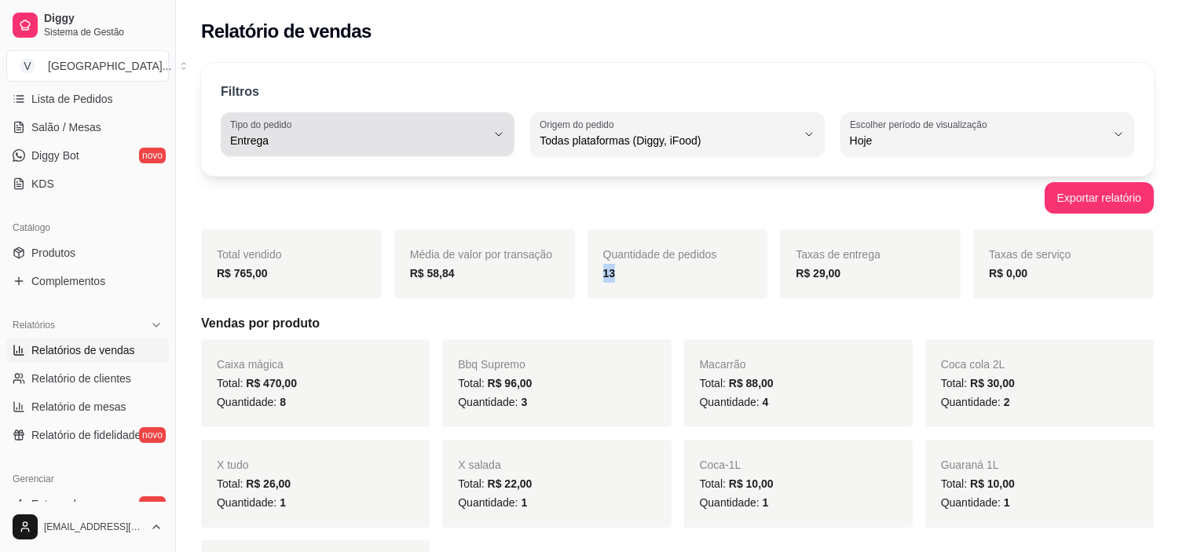
click at [382, 142] on span "Entrega" at bounding box center [358, 141] width 256 height 16
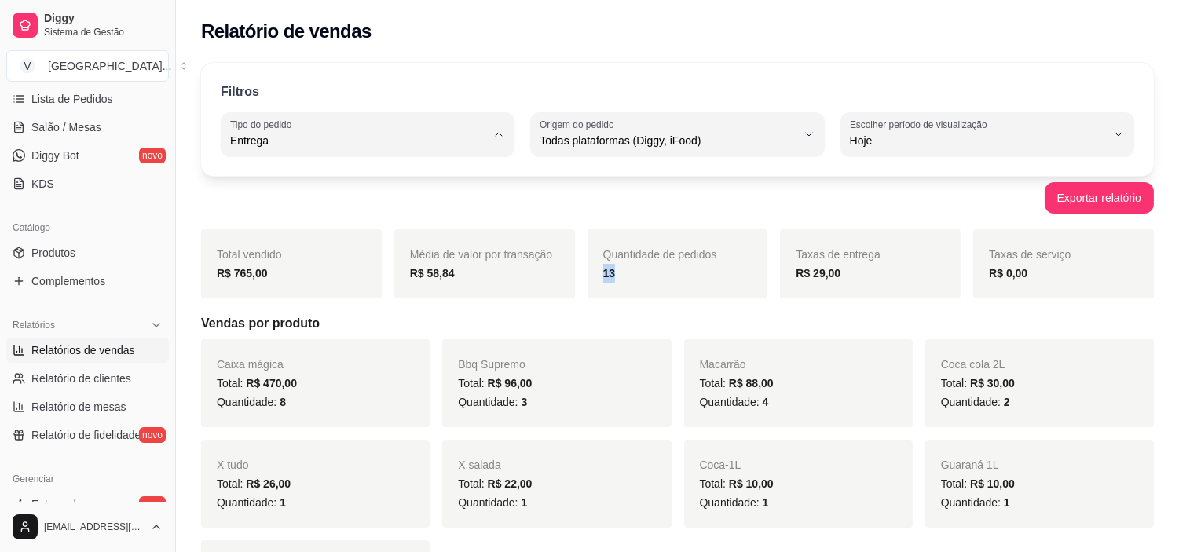
click at [385, 176] on span "Todos" at bounding box center [360, 177] width 243 height 15
type input "ALL"
select select "ALL"
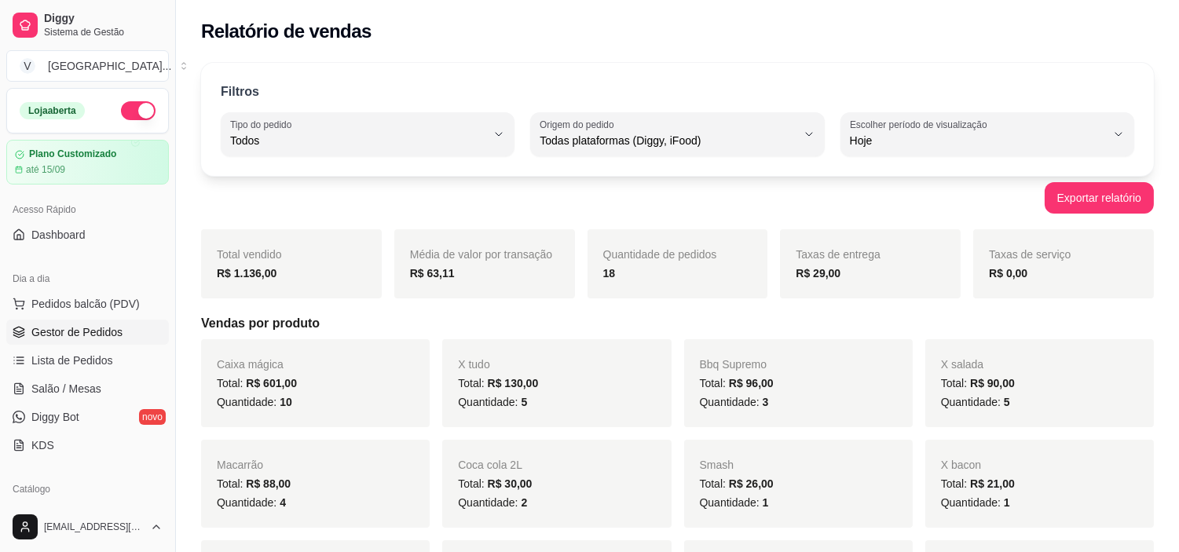
click at [96, 325] on span "Gestor de Pedidos" at bounding box center [76, 332] width 91 height 16
